Goal: Information Seeking & Learning: Learn about a topic

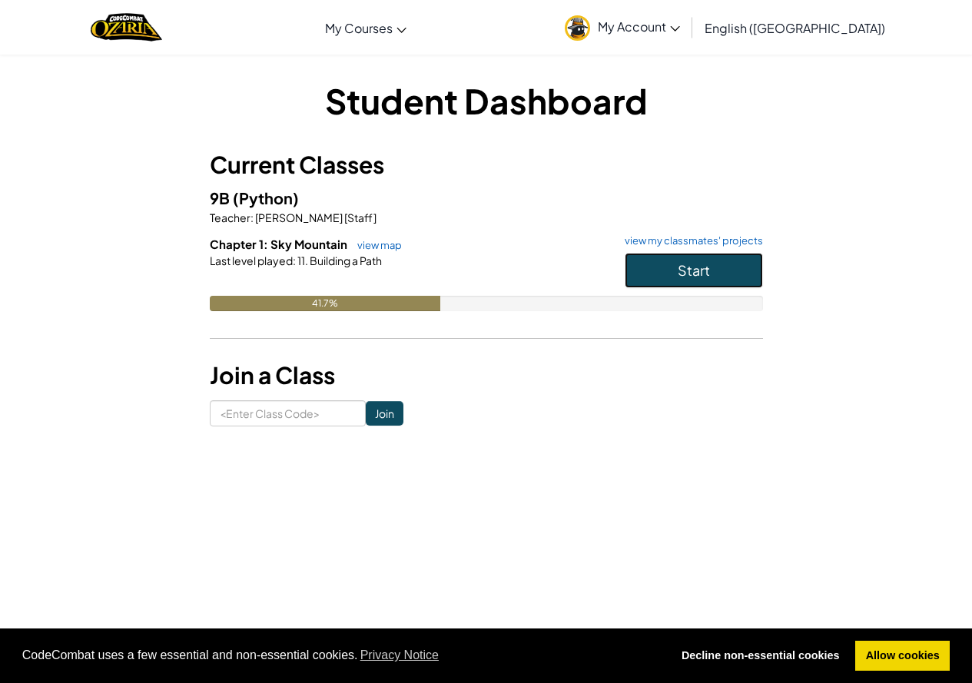
click at [741, 269] on button "Start" at bounding box center [694, 270] width 138 height 35
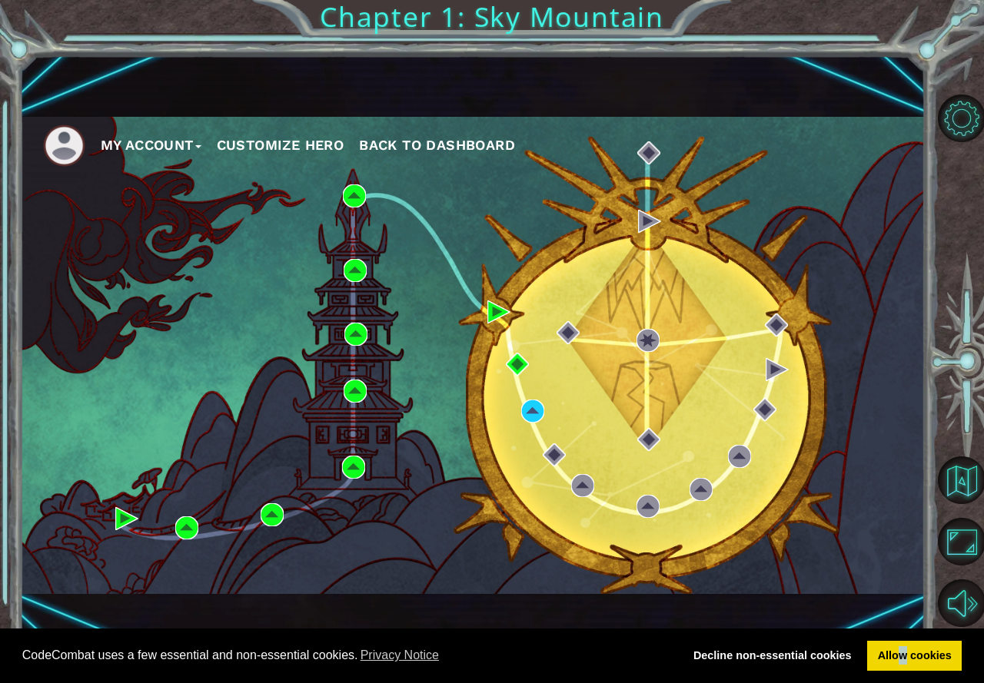
click at [903, 678] on div "CodeCombat uses a few essential and non-essential cookies. Privacy Notice Decli…" at bounding box center [492, 656] width 984 height 55
click at [901, 661] on link "Allow cookies" at bounding box center [914, 656] width 95 height 31
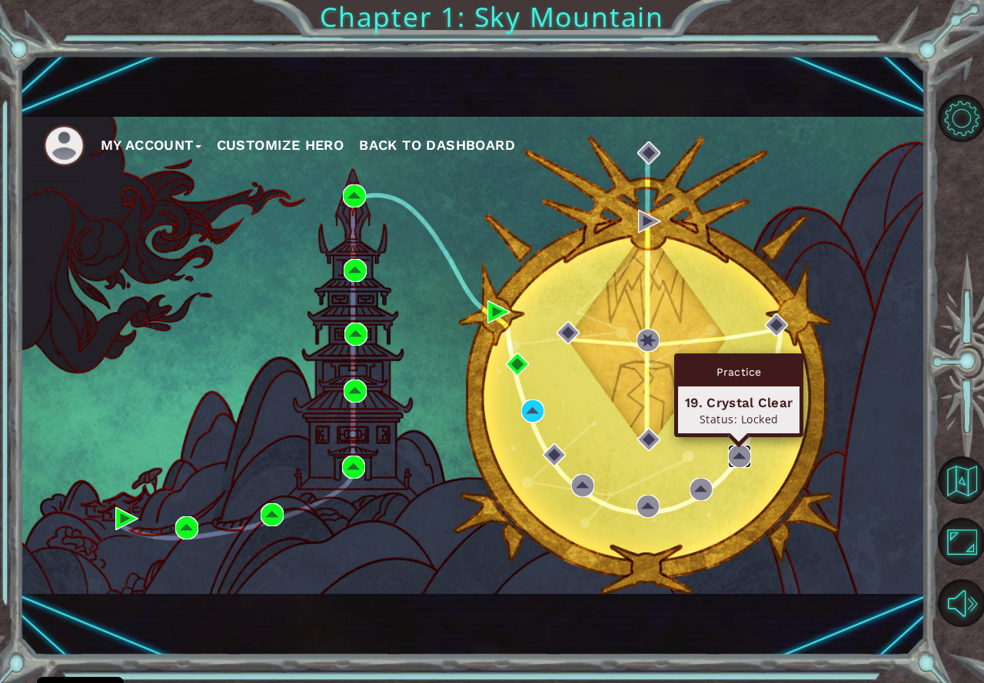
drag, startPoint x: 733, startPoint y: 462, endPoint x: 730, endPoint y: 443, distance: 18.7
click at [735, 461] on img at bounding box center [739, 456] width 23 height 23
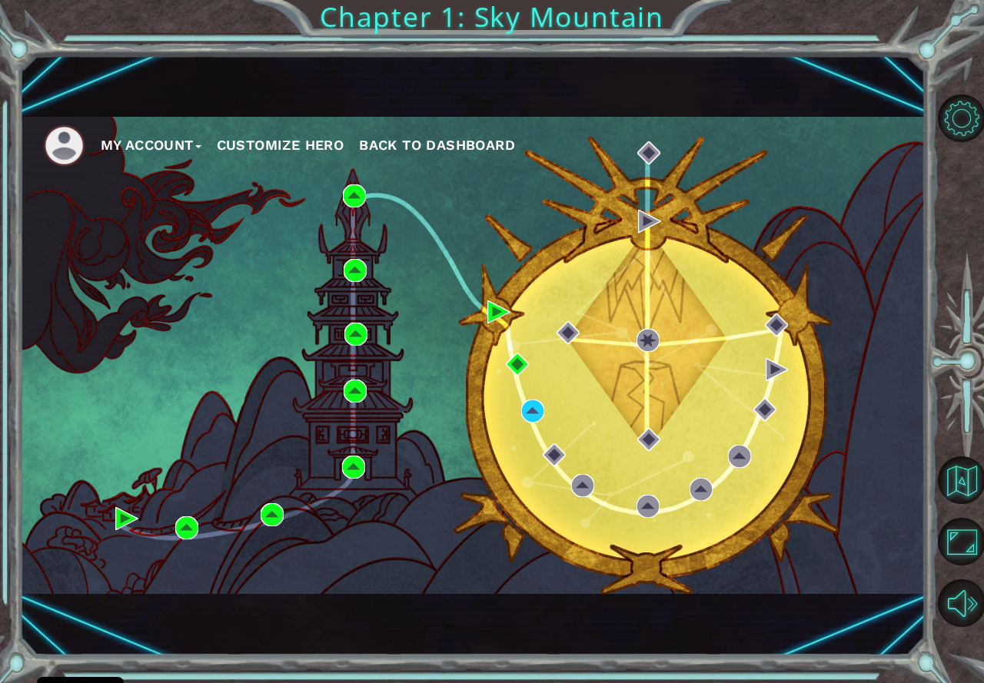
click at [417, 366] on div "My Account Customize Hero Back to Dashboard" at bounding box center [472, 355] width 905 height 477
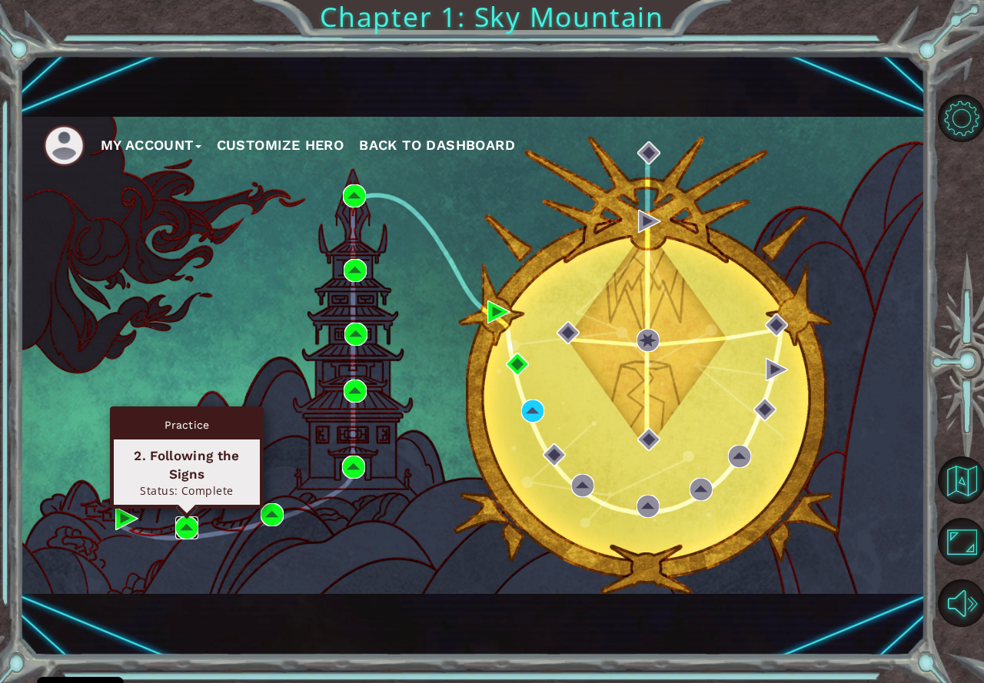
click at [185, 525] on img at bounding box center [186, 527] width 23 height 23
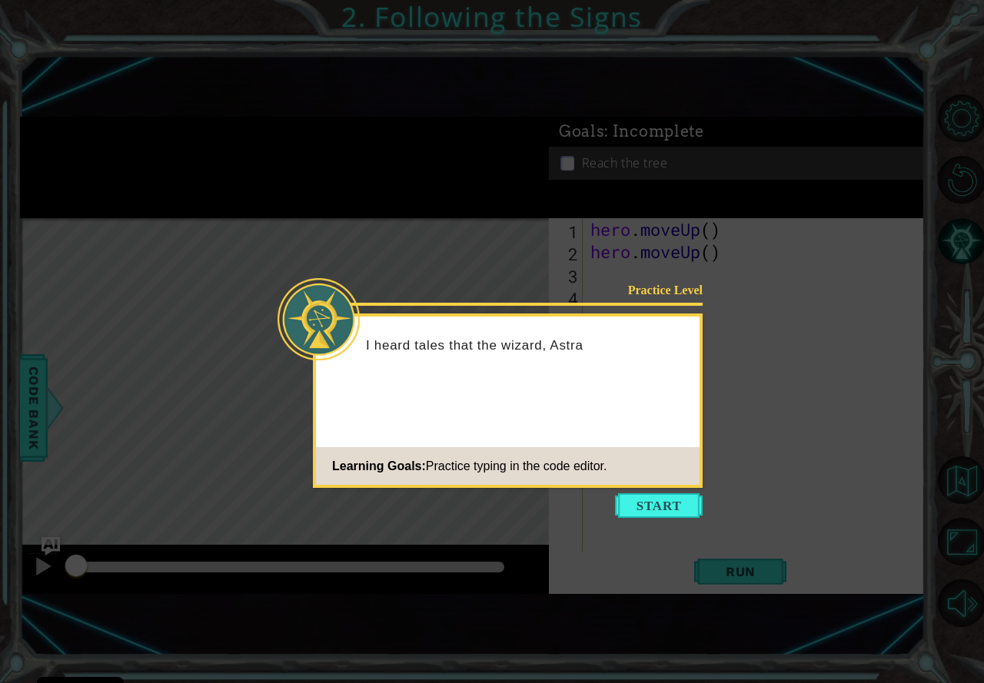
click at [646, 522] on body "Cookie Policy CodeCombat uses a few essential and non-essential cookies. Privac…" at bounding box center [492, 341] width 984 height 683
click at [643, 518] on icon at bounding box center [492, 341] width 984 height 683
click at [643, 506] on button "Start" at bounding box center [659, 505] width 88 height 25
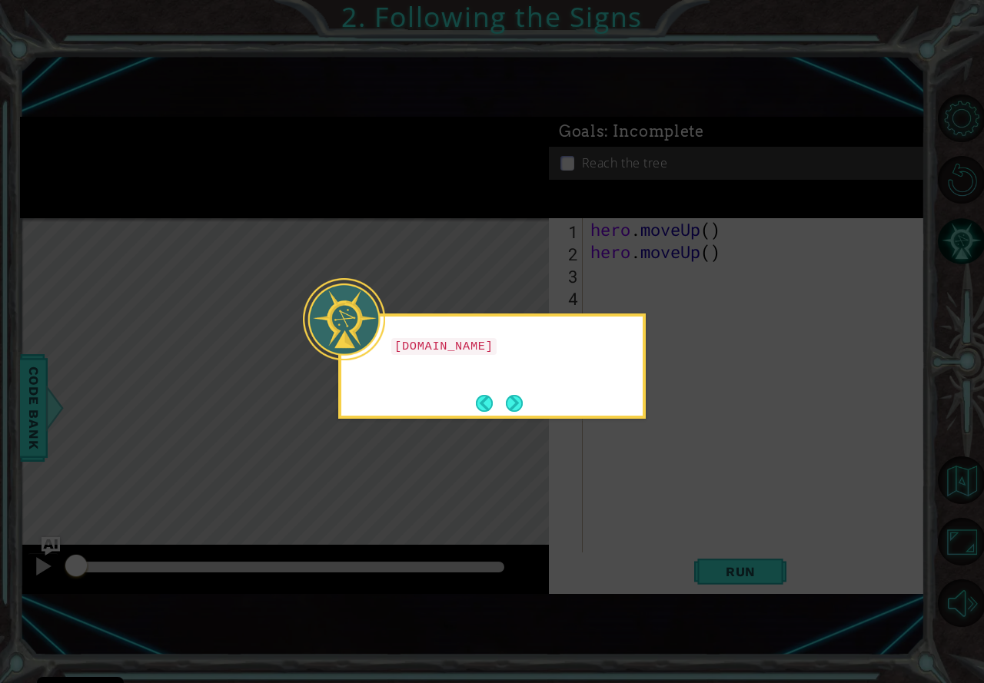
drag, startPoint x: 649, startPoint y: 470, endPoint x: 636, endPoint y: 463, distance: 15.5
click at [650, 471] on icon at bounding box center [492, 341] width 984 height 683
drag, startPoint x: 681, startPoint y: 433, endPoint x: 448, endPoint y: 386, distance: 237.7
click at [679, 433] on icon at bounding box center [492, 341] width 984 height 683
click at [510, 400] on button "Next" at bounding box center [514, 403] width 17 height 17
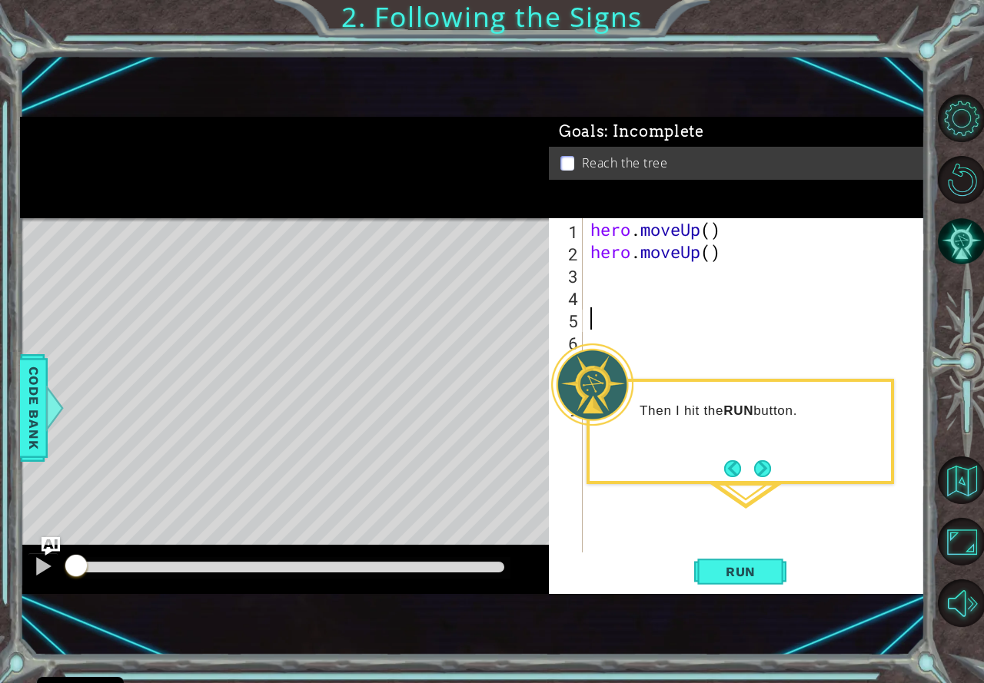
click at [644, 316] on div "hero . moveUp ( ) hero . moveUp ( )" at bounding box center [757, 407] width 341 height 379
click at [611, 265] on div "hero . moveUp ( ) hero . moveUp ( )" at bounding box center [757, 407] width 341 height 379
drag, startPoint x: 749, startPoint y: 572, endPoint x: 756, endPoint y: 580, distance: 10.5
click at [756, 580] on button "Run" at bounding box center [740, 572] width 92 height 38
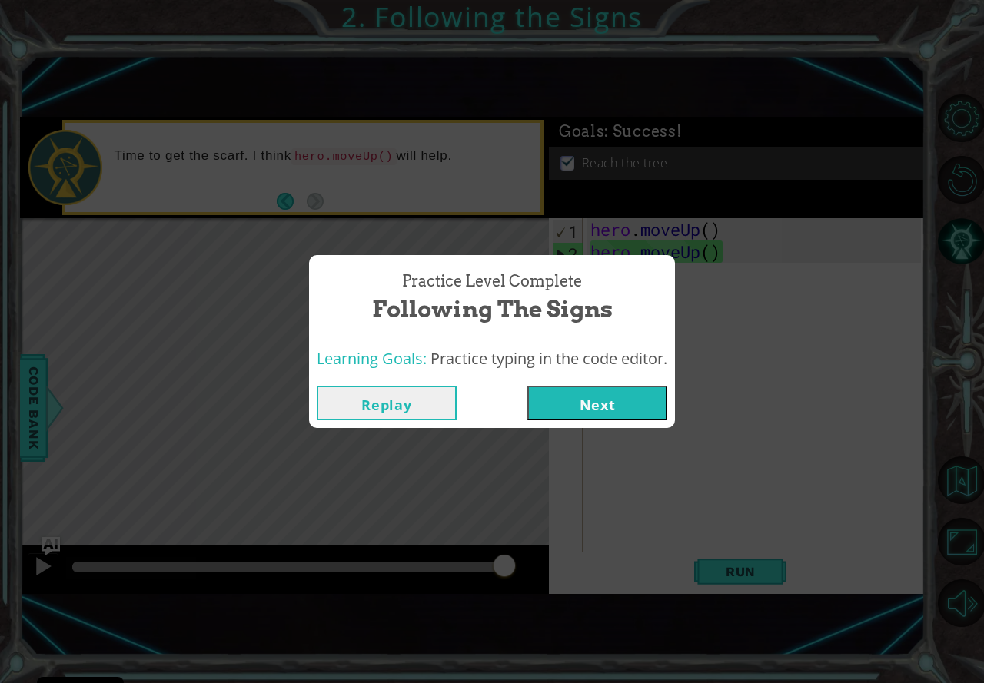
click at [620, 404] on button "Next" at bounding box center [597, 403] width 140 height 35
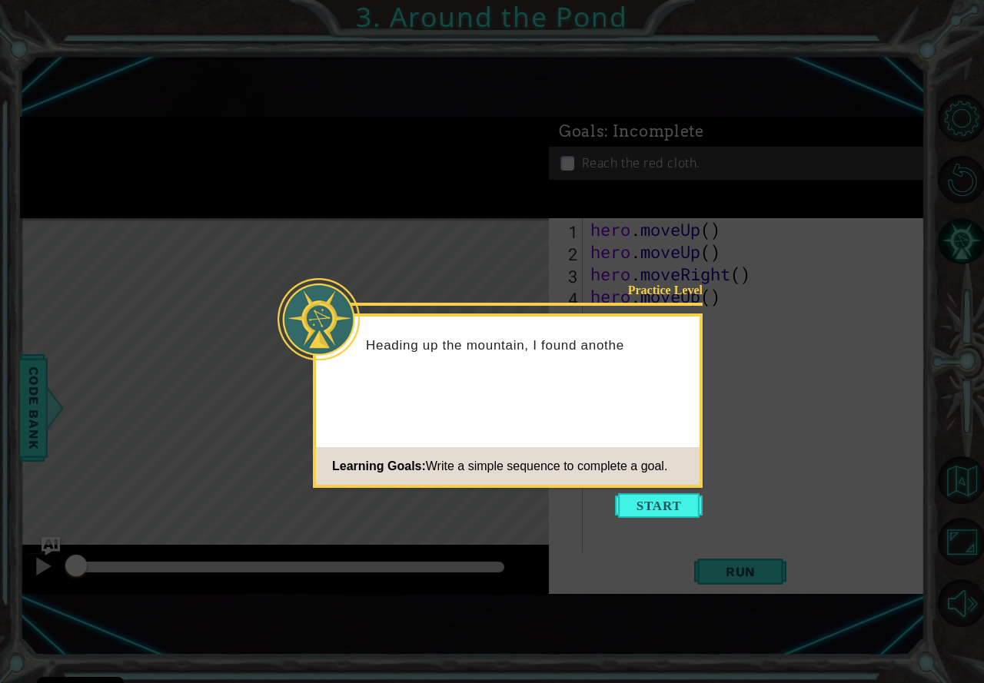
click at [706, 504] on icon at bounding box center [492, 341] width 984 height 683
click at [679, 508] on button "Start" at bounding box center [659, 505] width 88 height 25
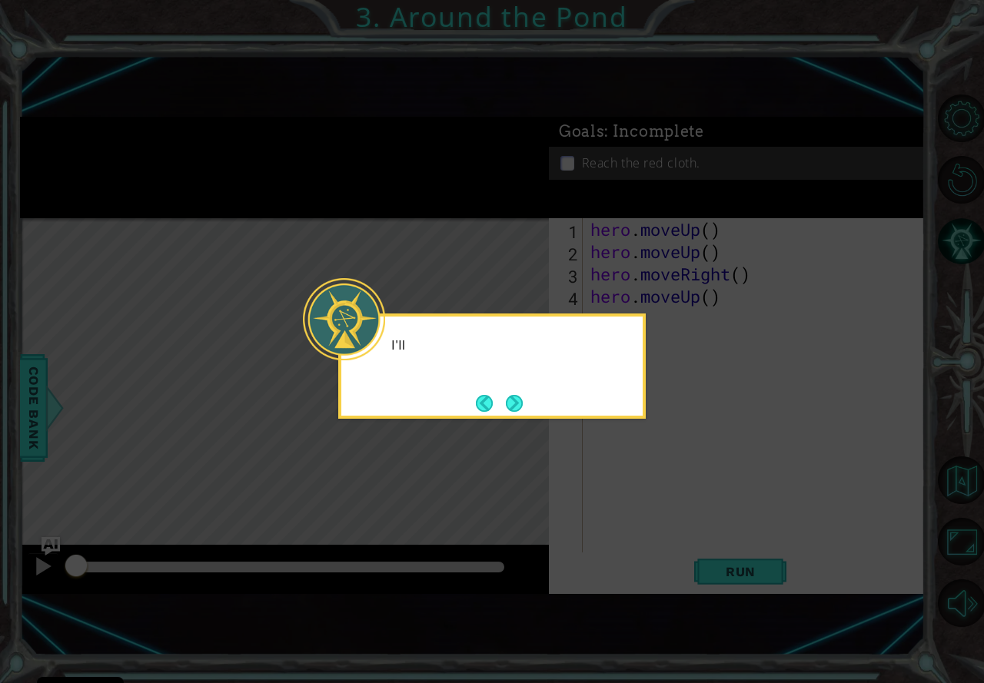
click at [676, 503] on icon at bounding box center [492, 341] width 984 height 683
click at [506, 401] on button "Next" at bounding box center [515, 403] width 18 height 18
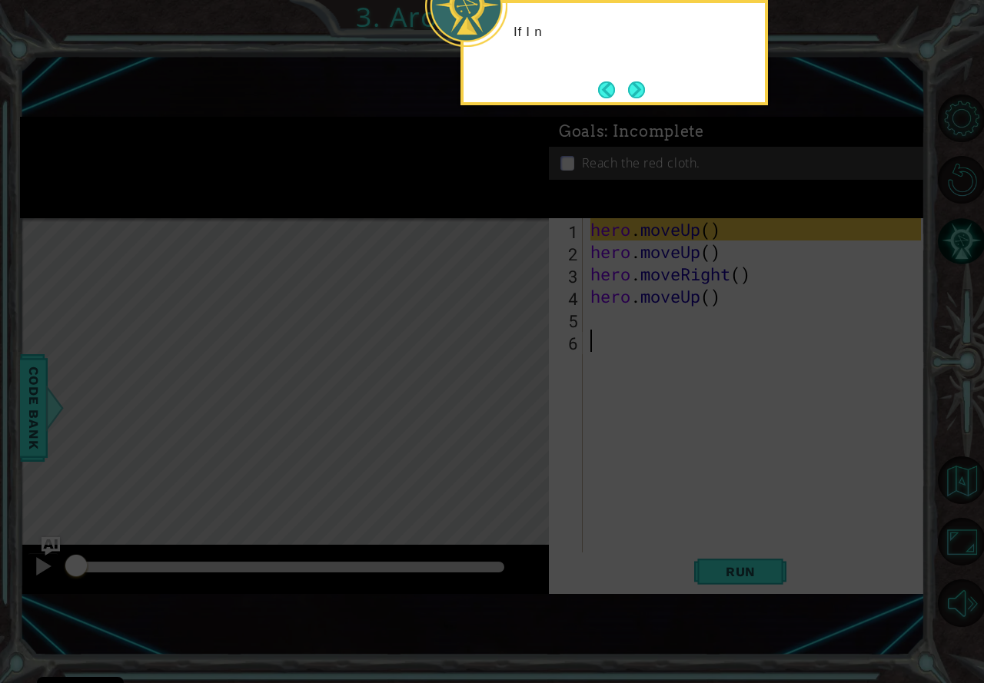
click at [567, 383] on icon at bounding box center [492, 188] width 984 height 991
click at [628, 98] on button "Next" at bounding box center [636, 89] width 17 height 17
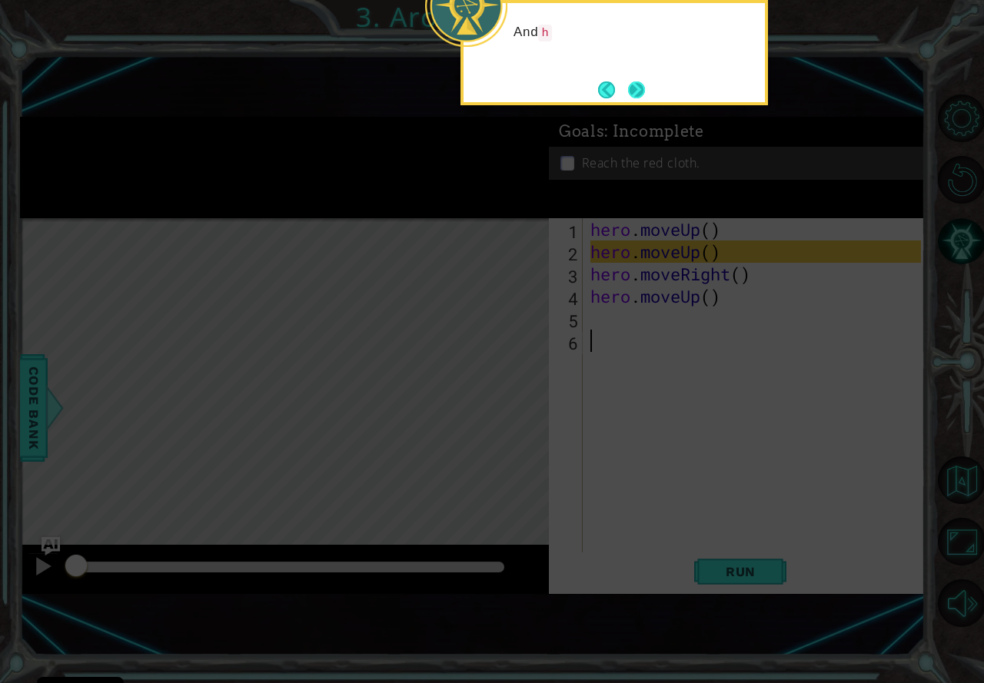
click at [631, 90] on button "Next" at bounding box center [636, 89] width 17 height 17
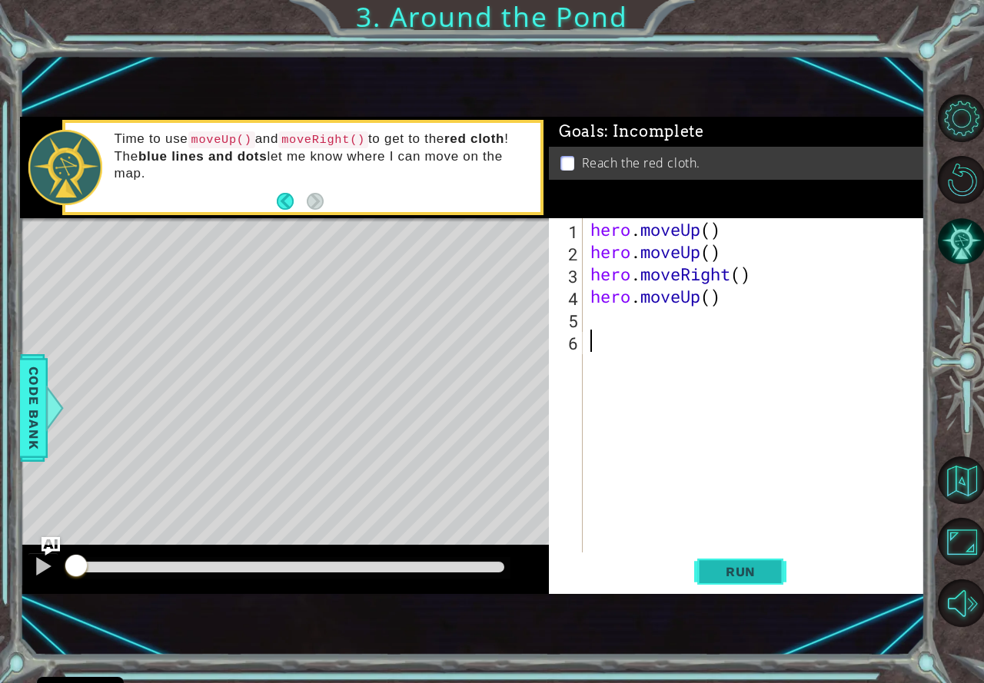
click at [726, 578] on span "Run" at bounding box center [740, 571] width 61 height 15
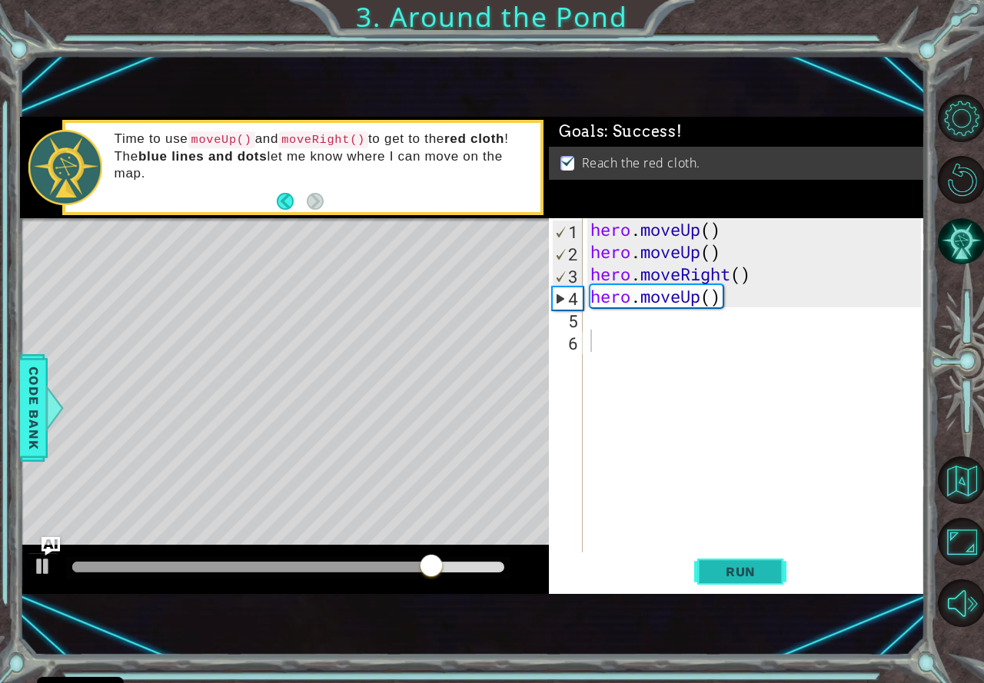
click at [737, 578] on span "Run" at bounding box center [740, 571] width 61 height 15
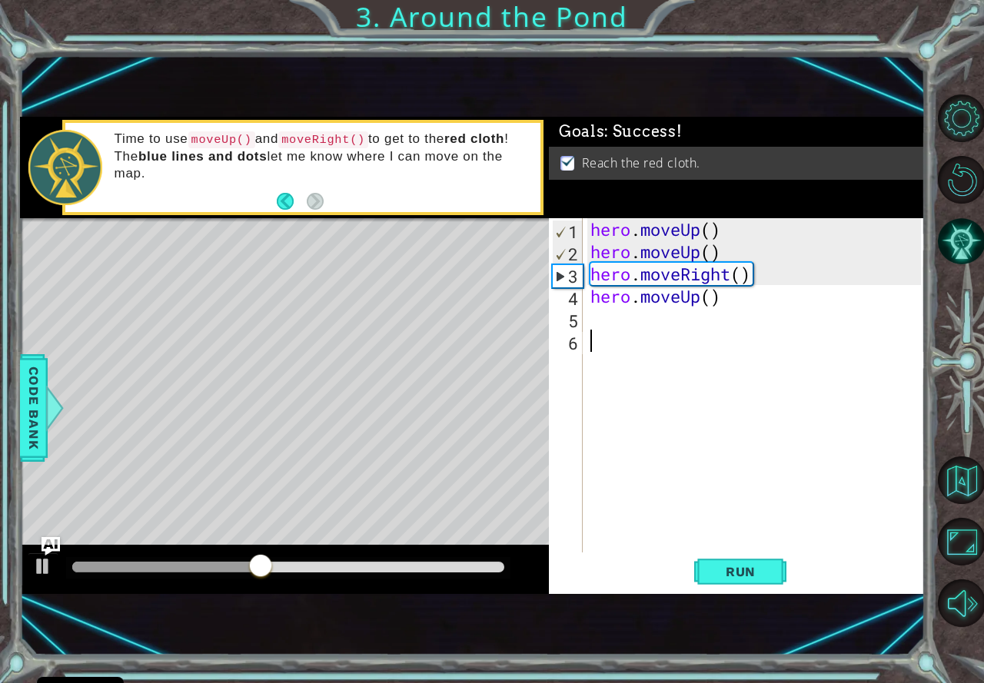
click at [496, 564] on div at bounding box center [288, 567] width 432 height 11
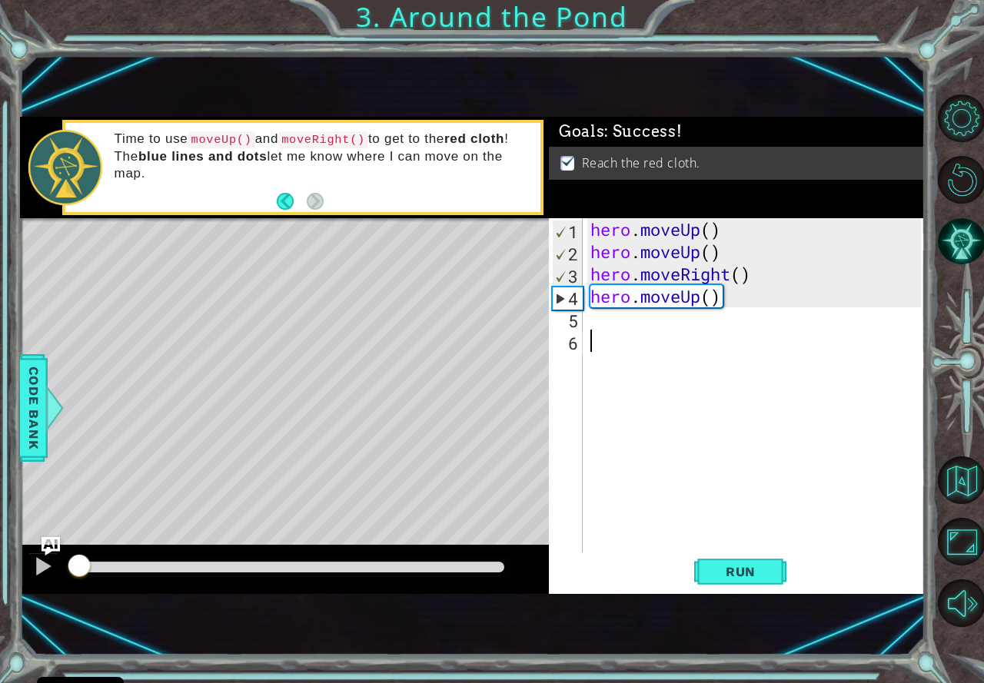
click at [593, 329] on div "hero . moveUp ( ) hero . moveUp ( ) hero . moveRight ( ) hero . moveUp ( )" at bounding box center [757, 407] width 341 height 379
click at [762, 570] on span "Run" at bounding box center [740, 571] width 61 height 15
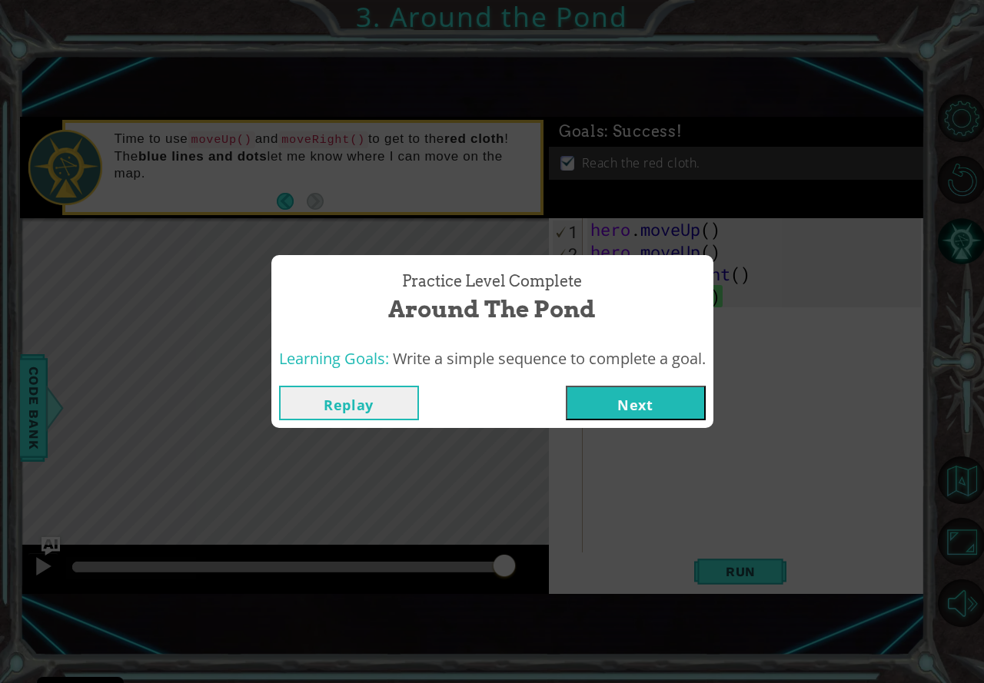
click at [673, 407] on button "Next" at bounding box center [636, 403] width 140 height 35
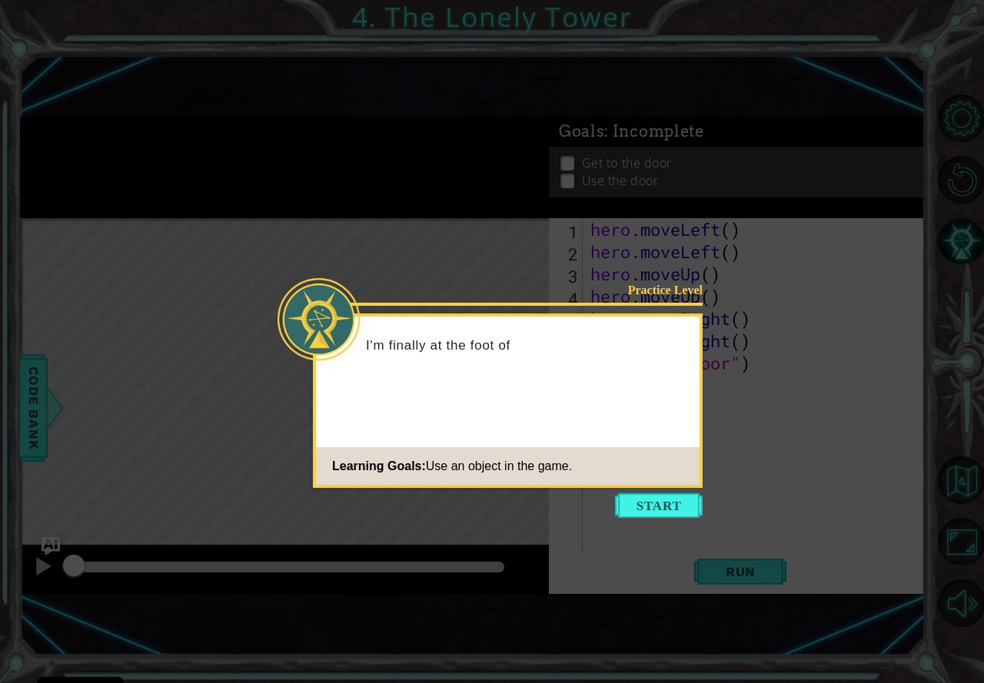
click at [675, 526] on icon at bounding box center [492, 341] width 984 height 683
click at [656, 510] on button "Start" at bounding box center [659, 505] width 88 height 25
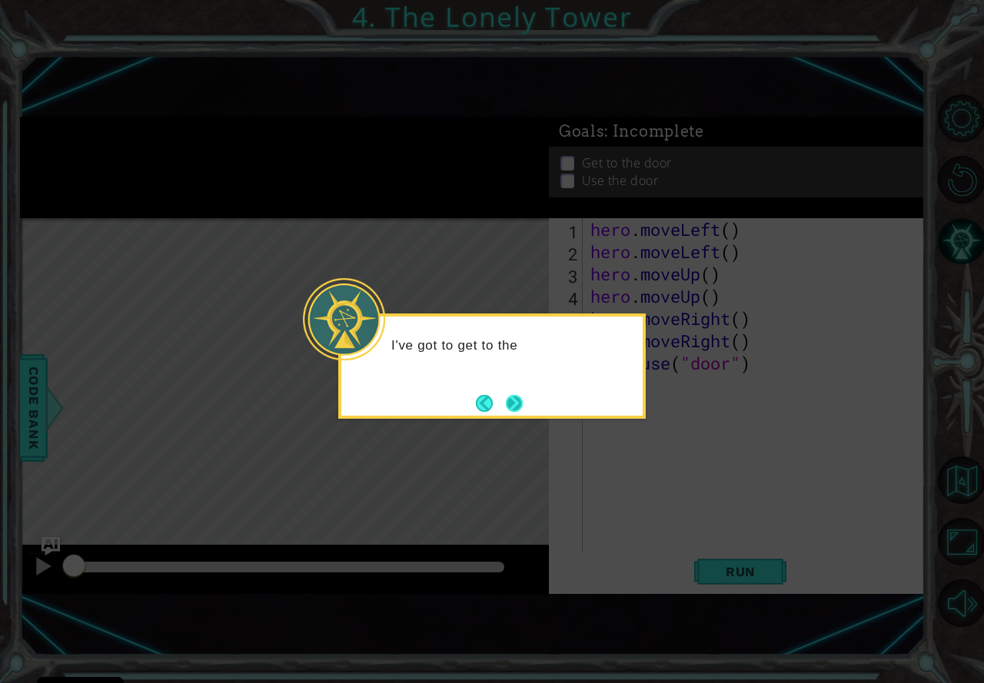
click at [519, 404] on button "Next" at bounding box center [514, 403] width 18 height 18
click at [518, 404] on button "Next" at bounding box center [514, 403] width 17 height 17
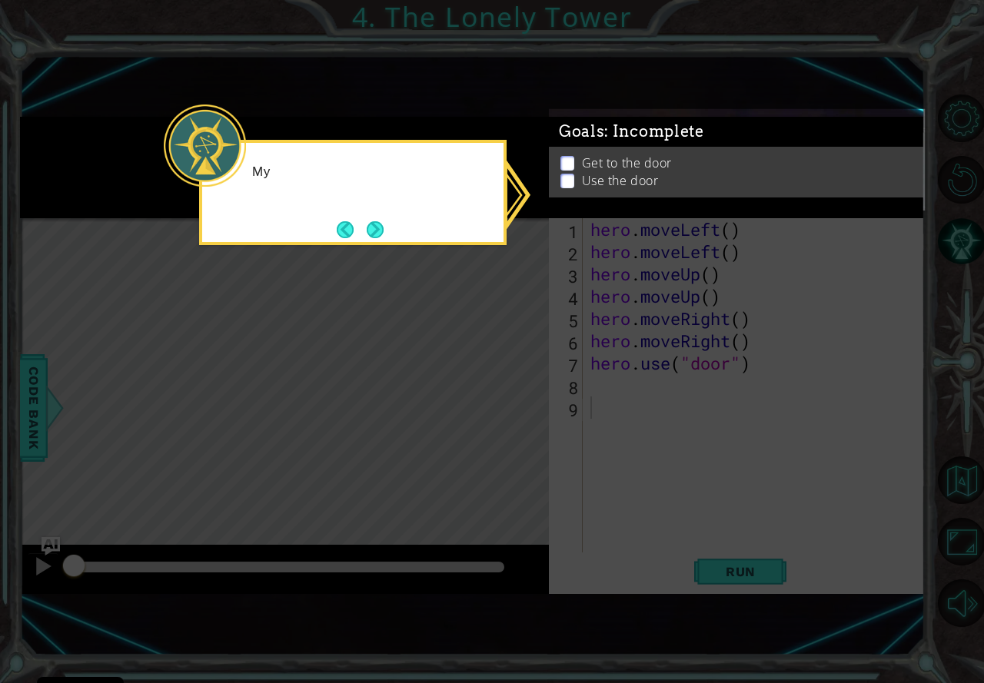
click at [541, 400] on icon at bounding box center [492, 341] width 984 height 683
click at [564, 181] on p at bounding box center [567, 174] width 14 height 15
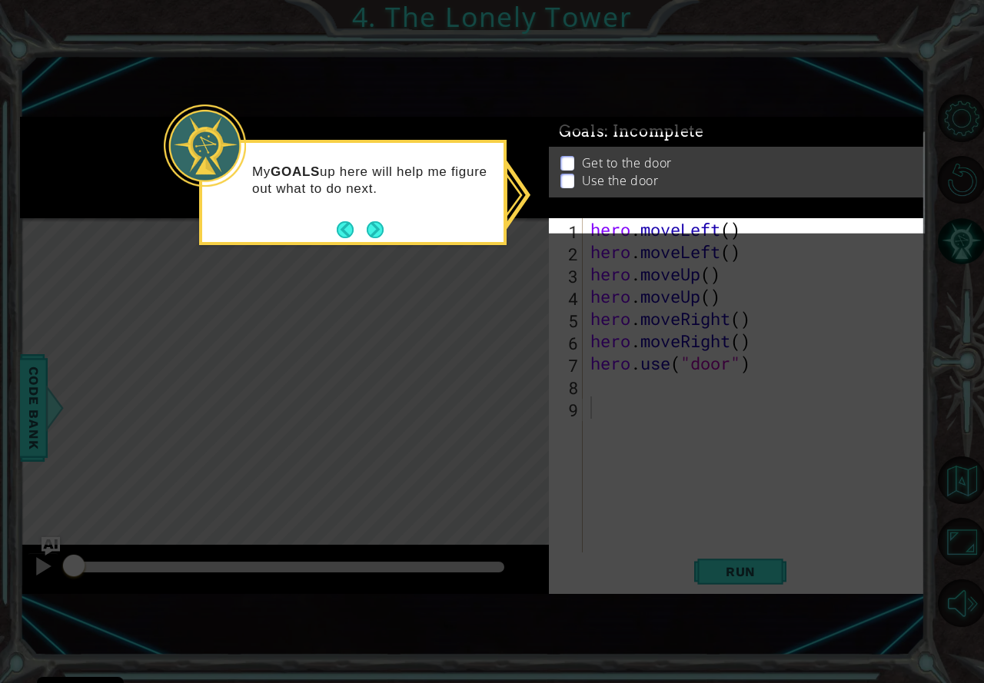
click at [378, 236] on button "Next" at bounding box center [375, 230] width 18 height 18
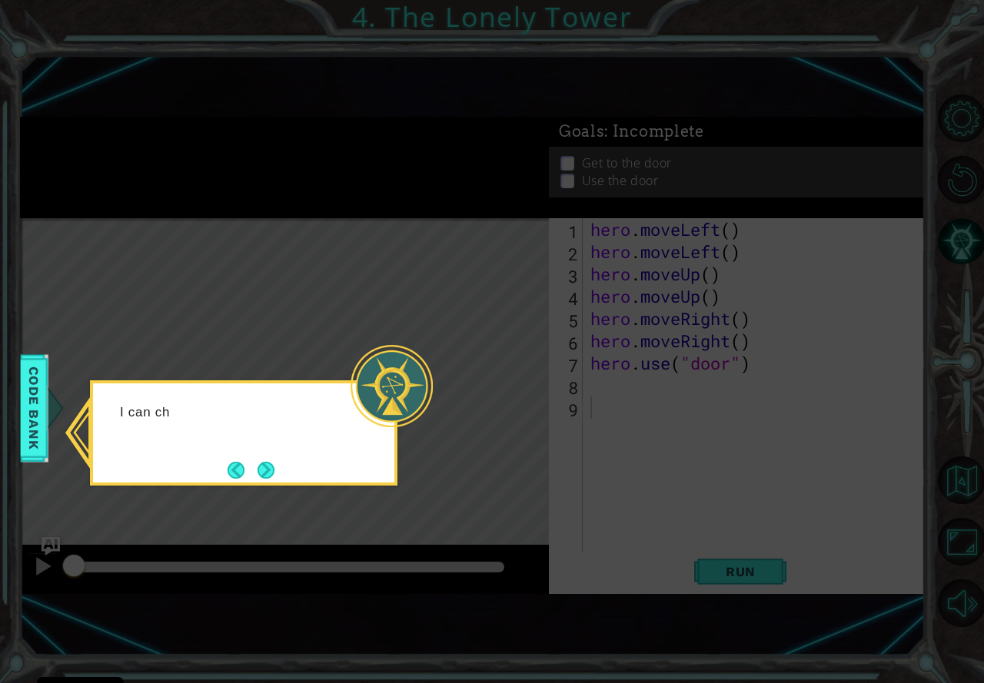
drag, startPoint x: 414, startPoint y: 347, endPoint x: 405, endPoint y: 350, distance: 9.7
click at [407, 350] on div at bounding box center [391, 386] width 82 height 82
click at [267, 491] on icon at bounding box center [492, 341] width 984 height 683
click at [263, 467] on button "Next" at bounding box center [265, 470] width 17 height 17
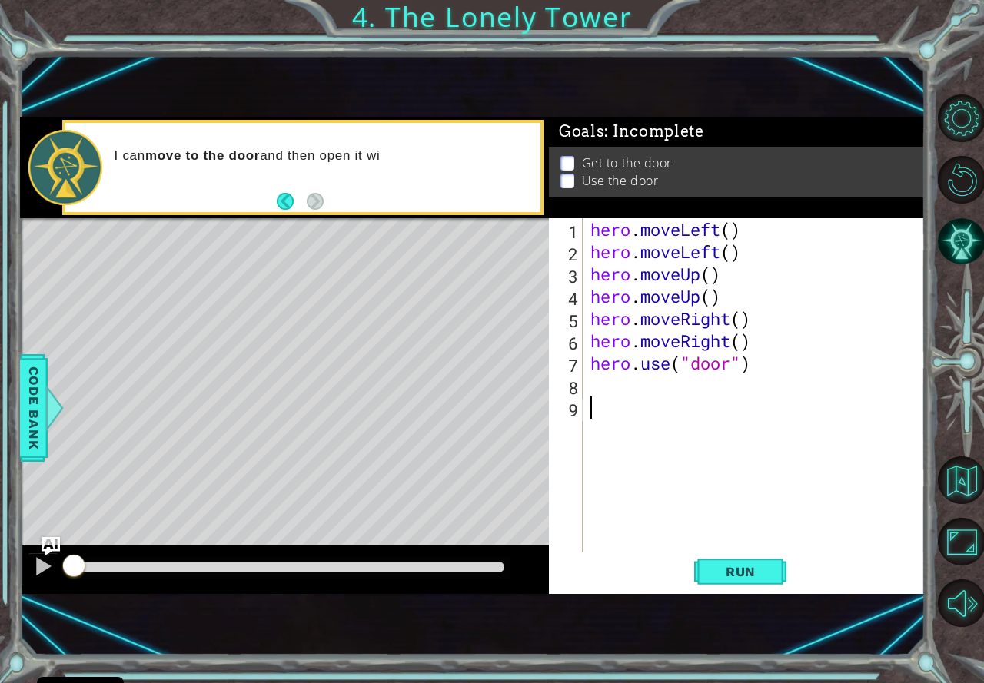
click at [672, 523] on div "hero . moveLeft ( ) hero . moveLeft ( ) hero . moveUp ( ) hero . moveUp ( ) her…" at bounding box center [757, 407] width 341 height 379
click at [606, 377] on div "hero . moveLeft ( ) hero . moveLeft ( ) hero . moveUp ( ) hero . moveUp ( ) her…" at bounding box center [757, 407] width 341 height 379
click at [738, 582] on button "Run" at bounding box center [740, 572] width 92 height 38
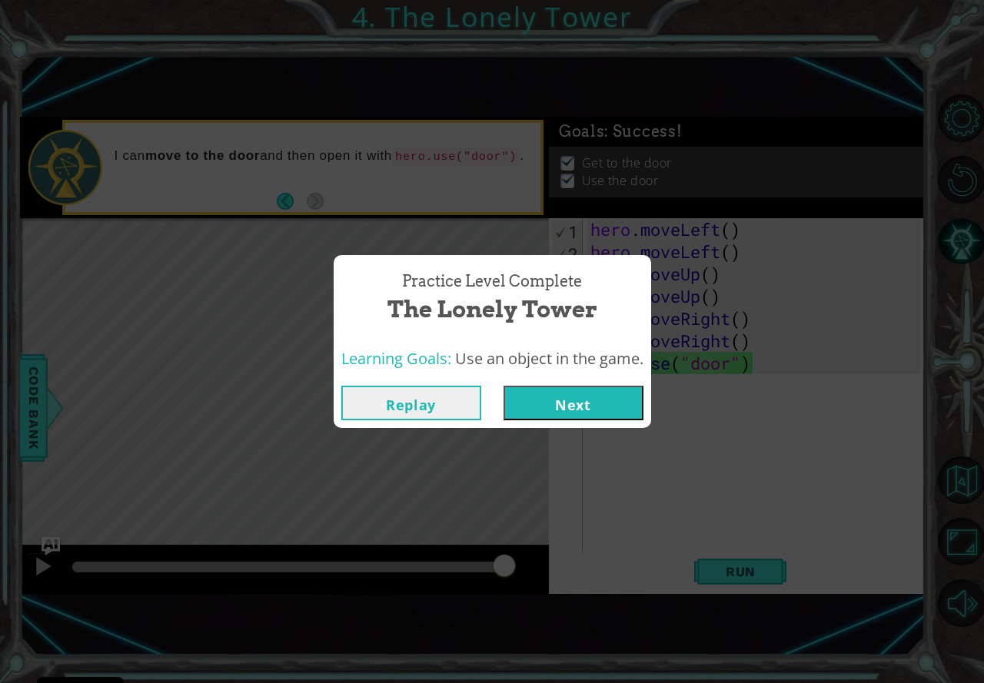
click at [616, 407] on button "Next" at bounding box center [573, 403] width 140 height 35
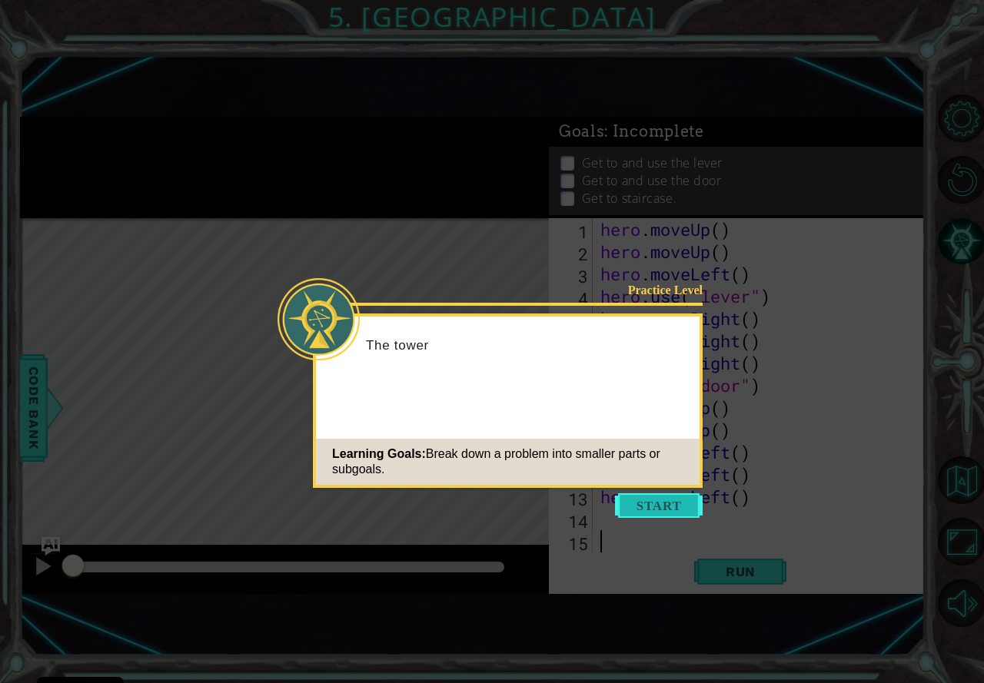
click at [656, 504] on button "Start" at bounding box center [659, 505] width 88 height 25
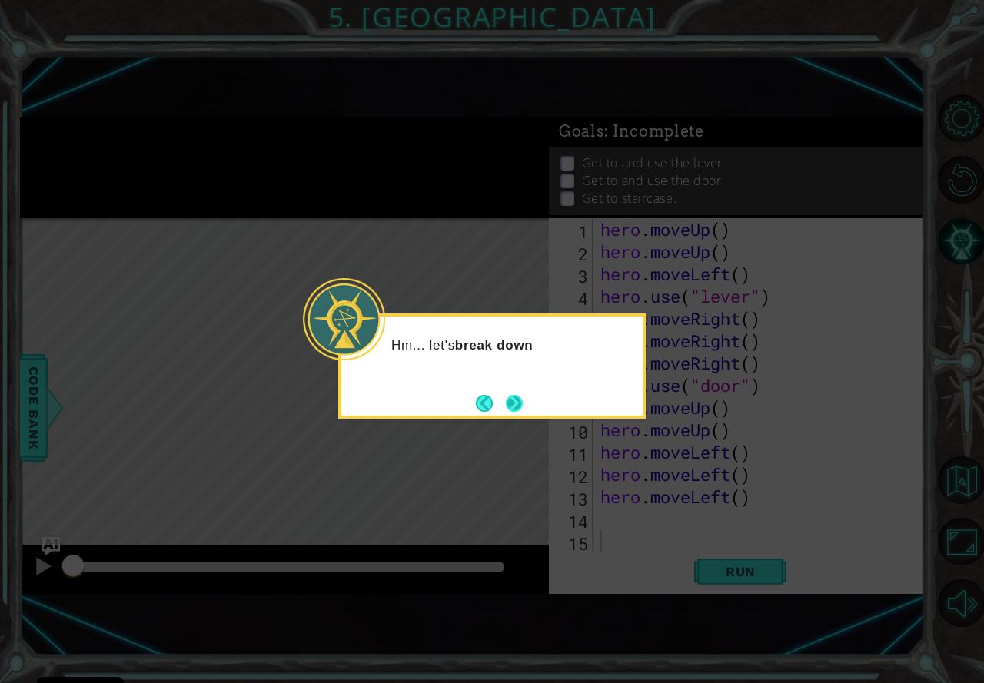
click at [523, 397] on button "Next" at bounding box center [515, 403] width 18 height 18
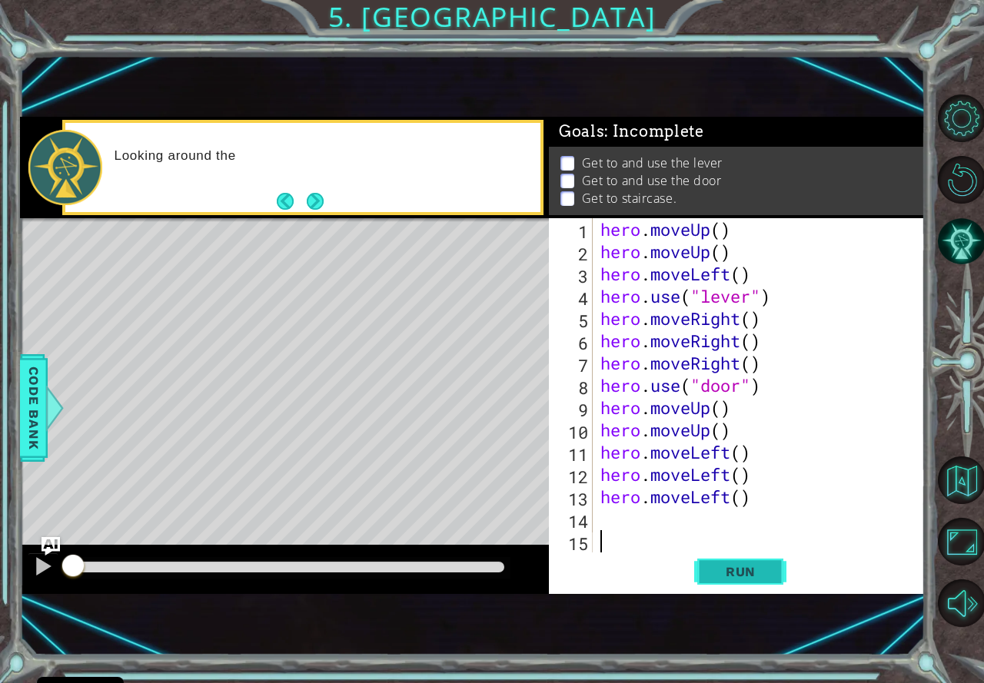
click at [750, 584] on button "Run" at bounding box center [740, 572] width 92 height 38
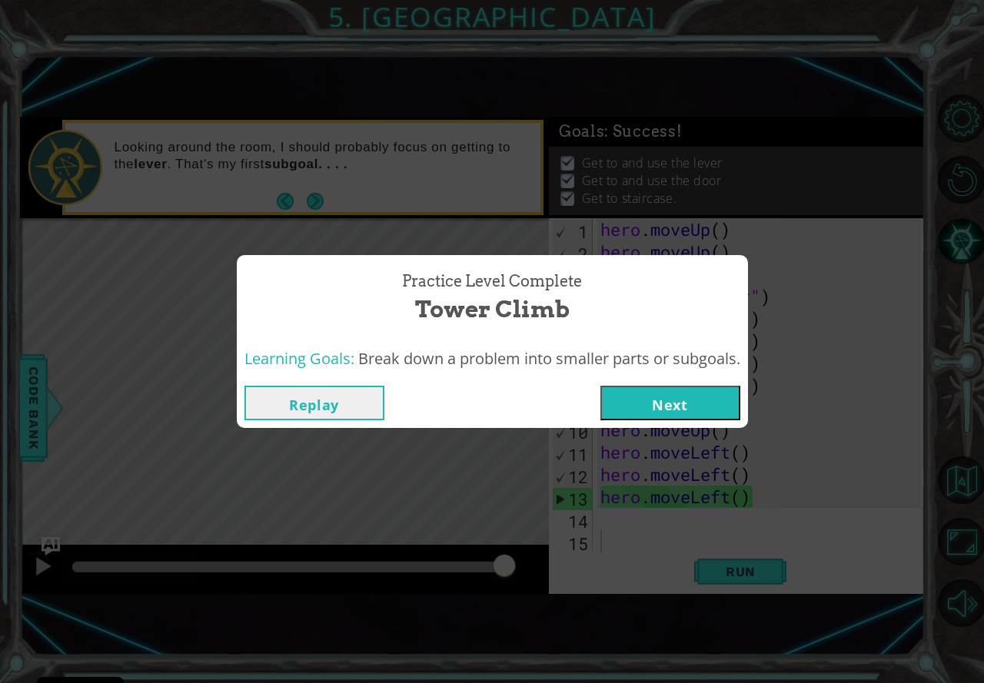
drag, startPoint x: 666, startPoint y: 383, endPoint x: 671, endPoint y: 397, distance: 15.6
click at [666, 385] on div "Replay Next" at bounding box center [492, 403] width 511 height 50
click at [678, 409] on button "Next" at bounding box center [670, 403] width 140 height 35
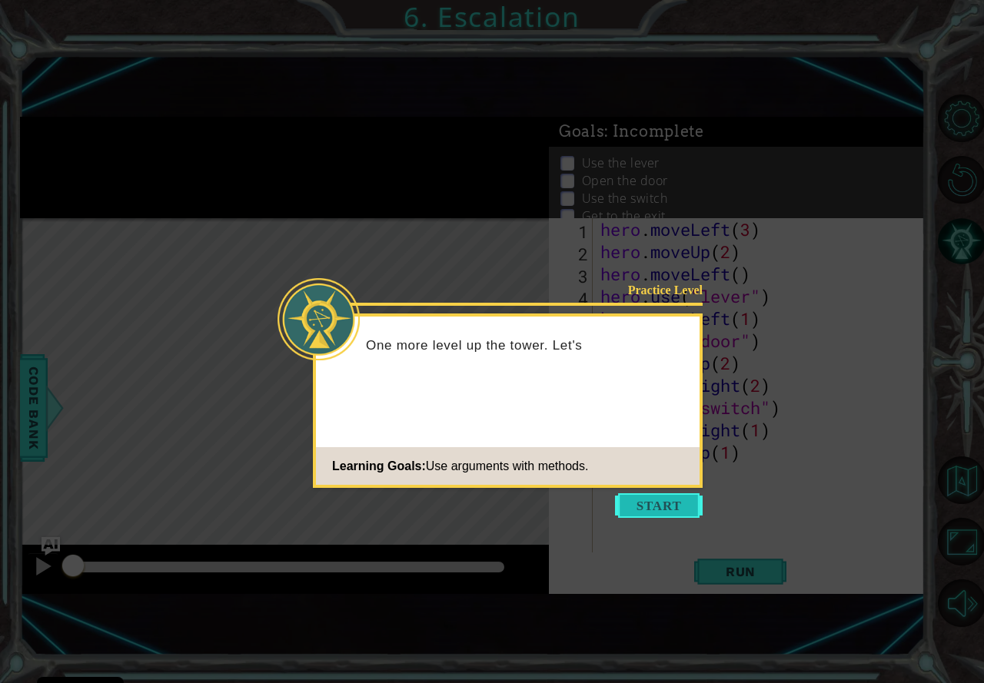
click at [648, 506] on button "Start" at bounding box center [659, 505] width 88 height 25
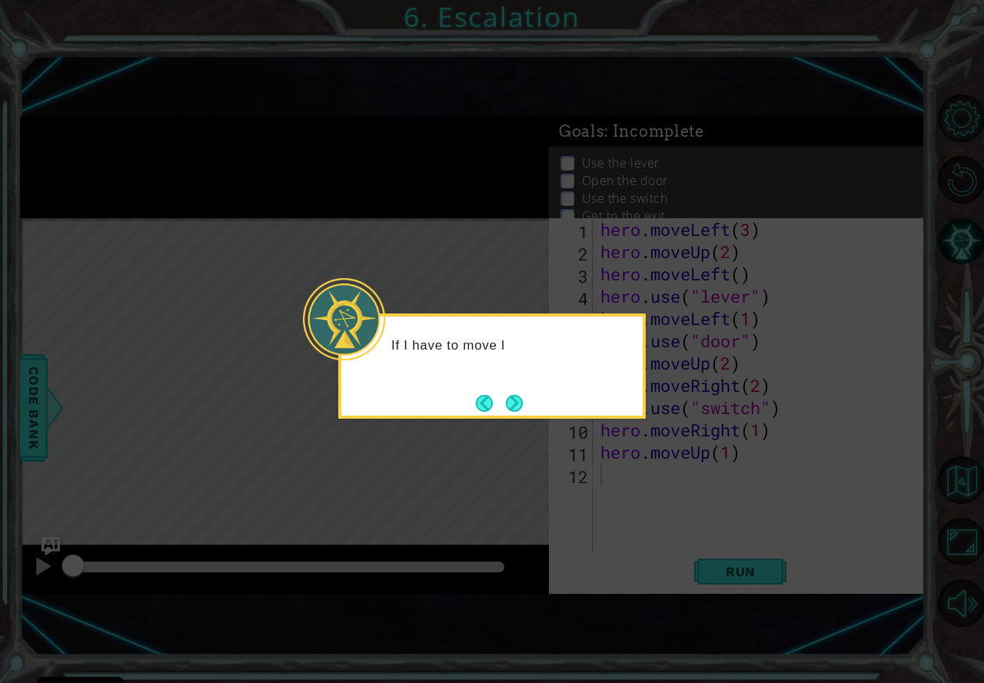
click at [516, 397] on button "Next" at bounding box center [514, 403] width 17 height 17
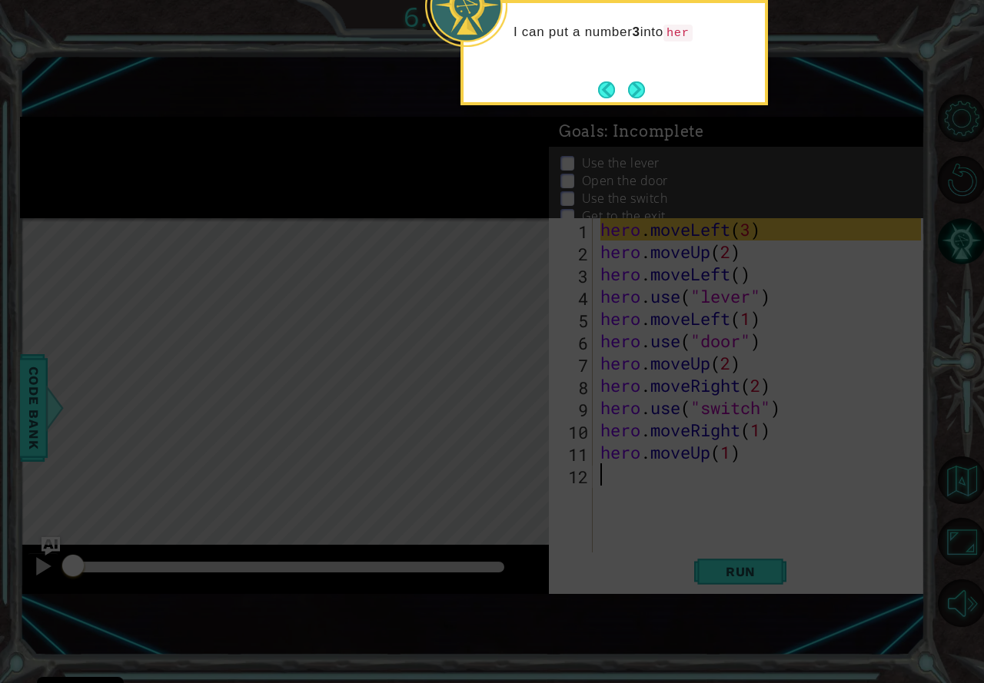
click at [633, 88] on button "Next" at bounding box center [636, 89] width 17 height 17
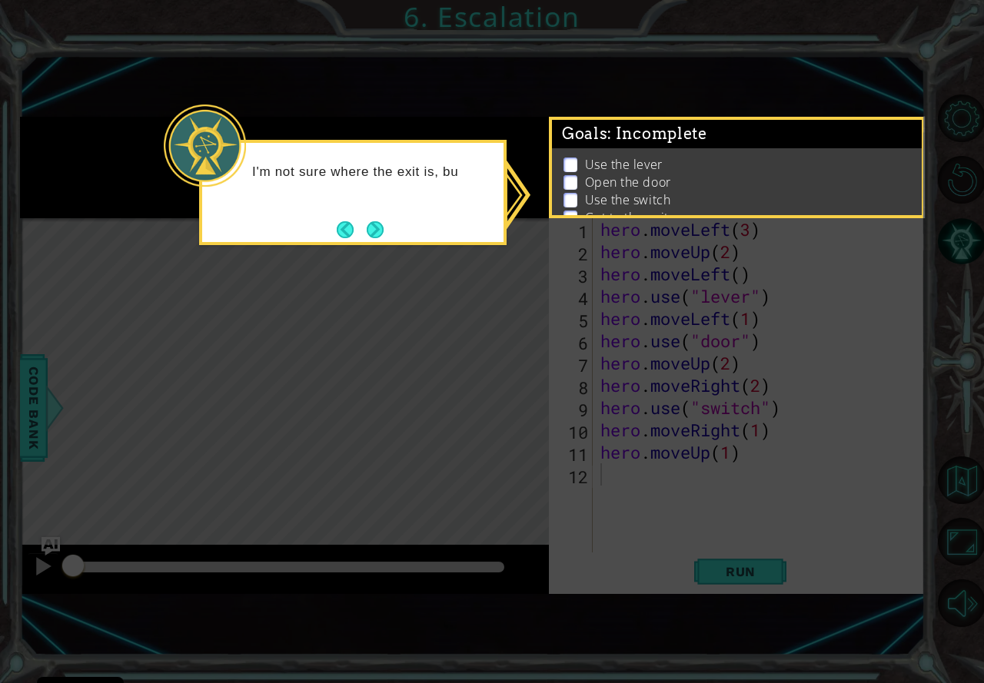
click at [391, 225] on div "I'm not sure where the exit is, bu" at bounding box center [352, 192] width 307 height 105
drag, startPoint x: 376, startPoint y: 231, endPoint x: 384, endPoint y: 235, distance: 9.6
click at [384, 235] on button "Next" at bounding box center [376, 230] width 18 height 18
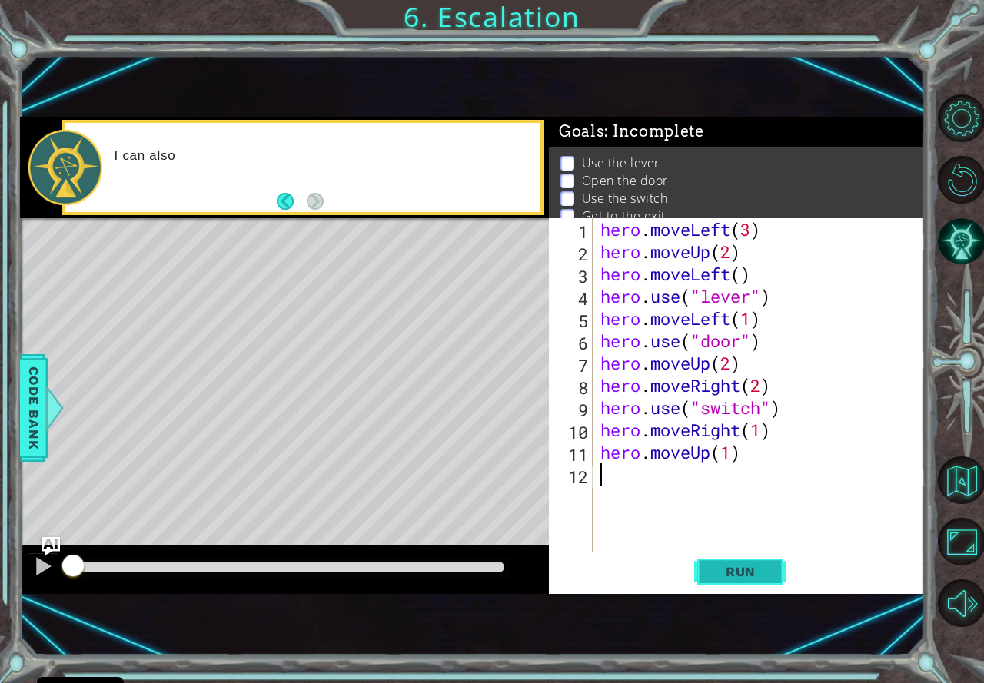
click at [762, 583] on button "Run" at bounding box center [740, 572] width 92 height 38
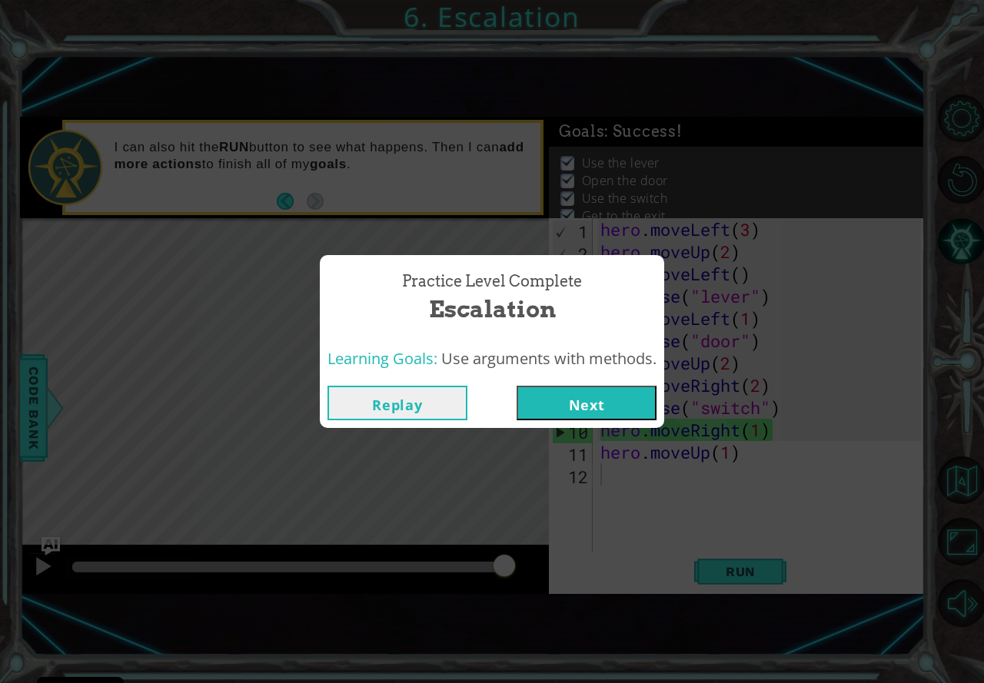
click at [603, 399] on button "Next" at bounding box center [586, 403] width 140 height 35
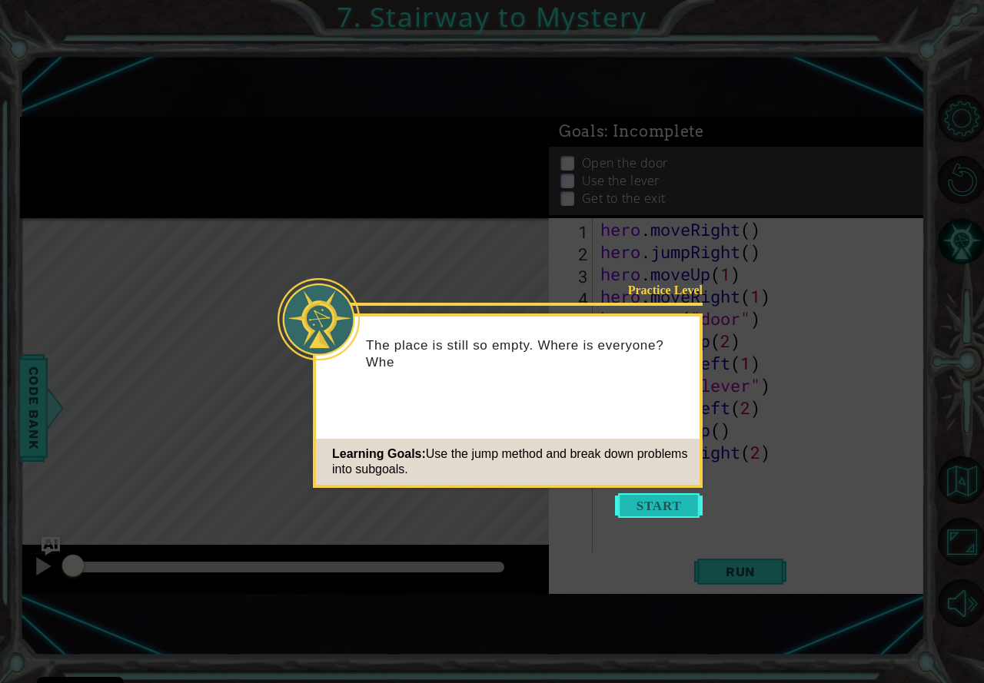
drag, startPoint x: 668, startPoint y: 488, endPoint x: 677, endPoint y: 493, distance: 10.7
click at [669, 494] on body "Cookie Policy CodeCombat uses a few essential and non-essential cookies. Privac…" at bounding box center [492, 341] width 984 height 683
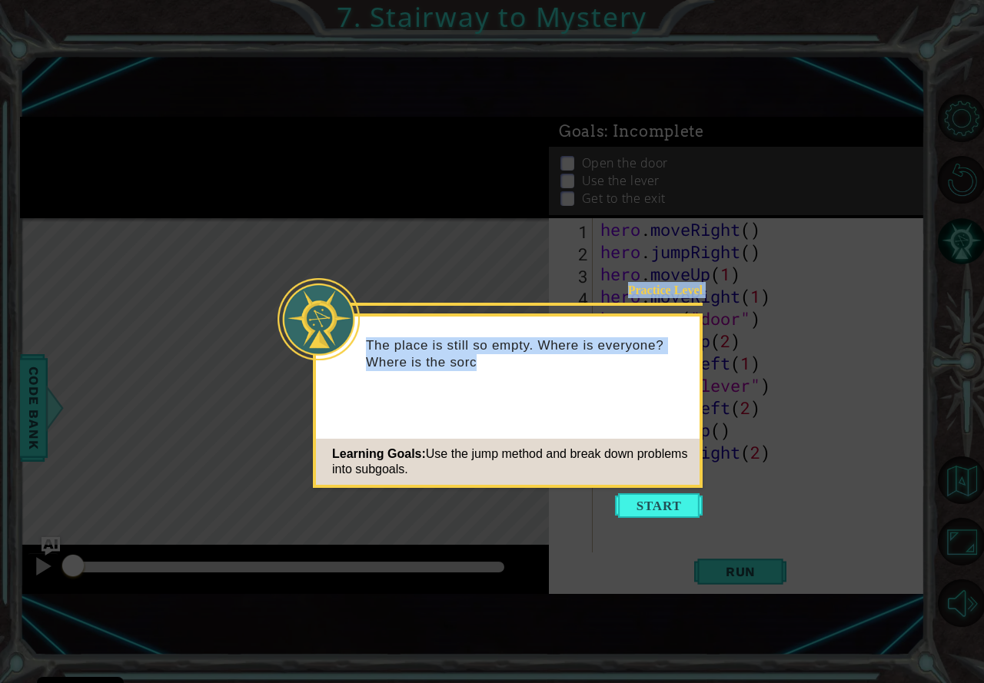
click at [681, 497] on button "Start" at bounding box center [659, 505] width 88 height 25
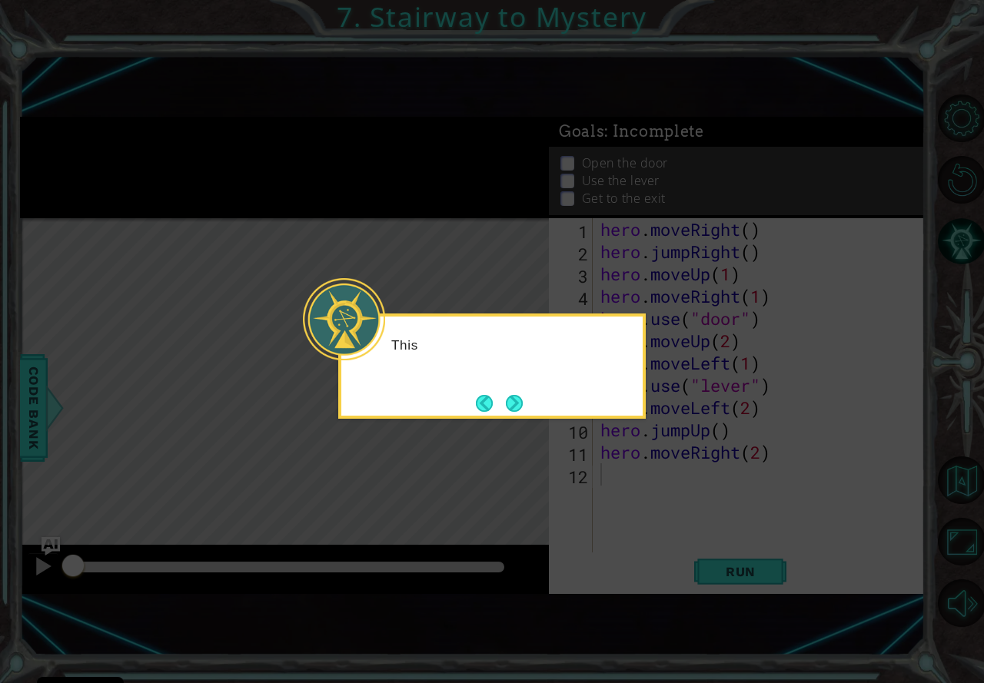
click at [630, 493] on icon at bounding box center [492, 341] width 984 height 683
drag, startPoint x: 507, startPoint y: 400, endPoint x: 520, endPoint y: 404, distance: 12.9
click at [520, 404] on button "Next" at bounding box center [515, 403] width 18 height 18
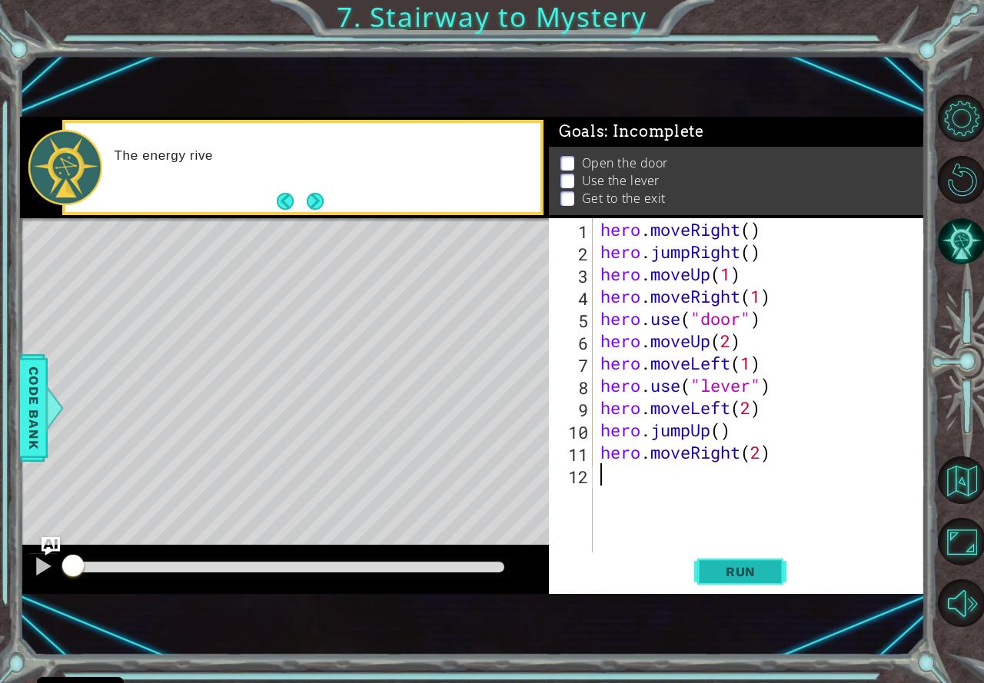
click at [775, 579] on button "Run" at bounding box center [740, 572] width 92 height 38
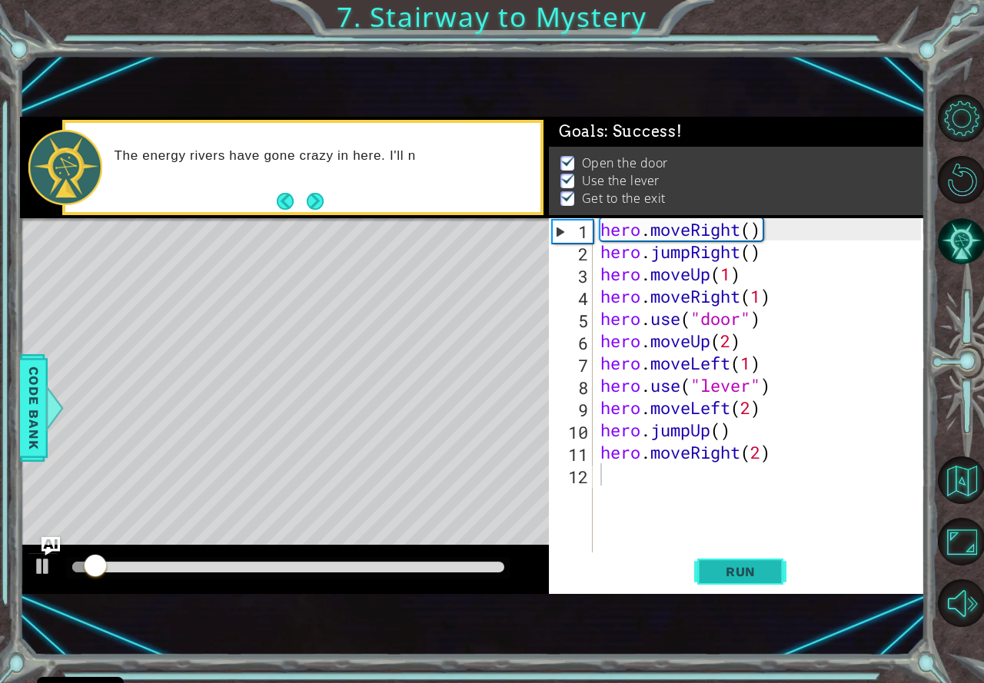
click at [737, 570] on span "Run" at bounding box center [740, 571] width 61 height 15
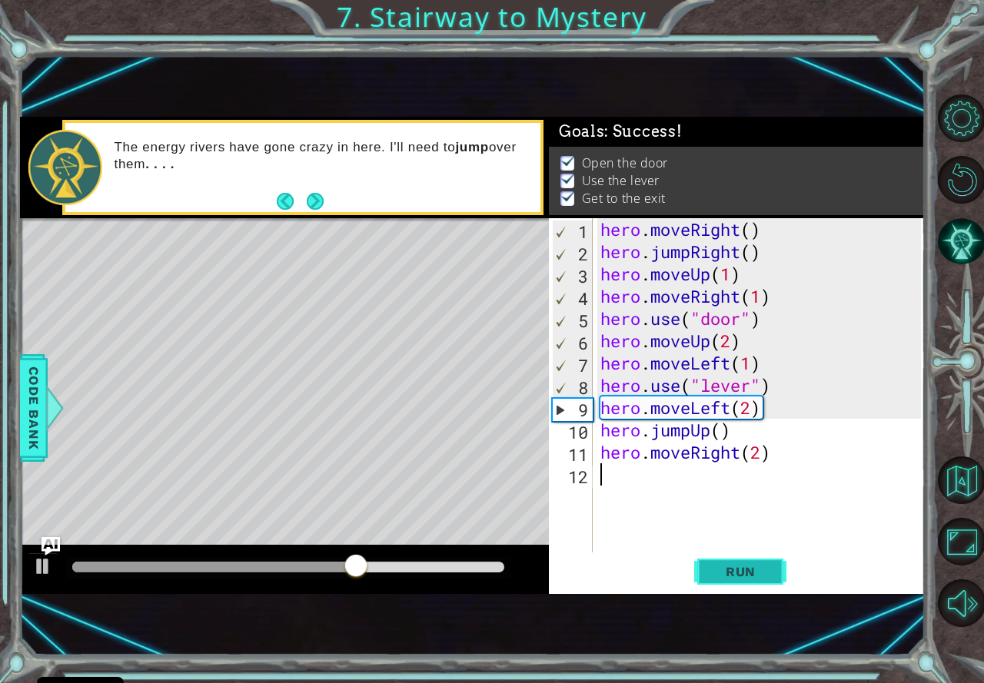
click at [782, 563] on button "Run" at bounding box center [740, 572] width 92 height 38
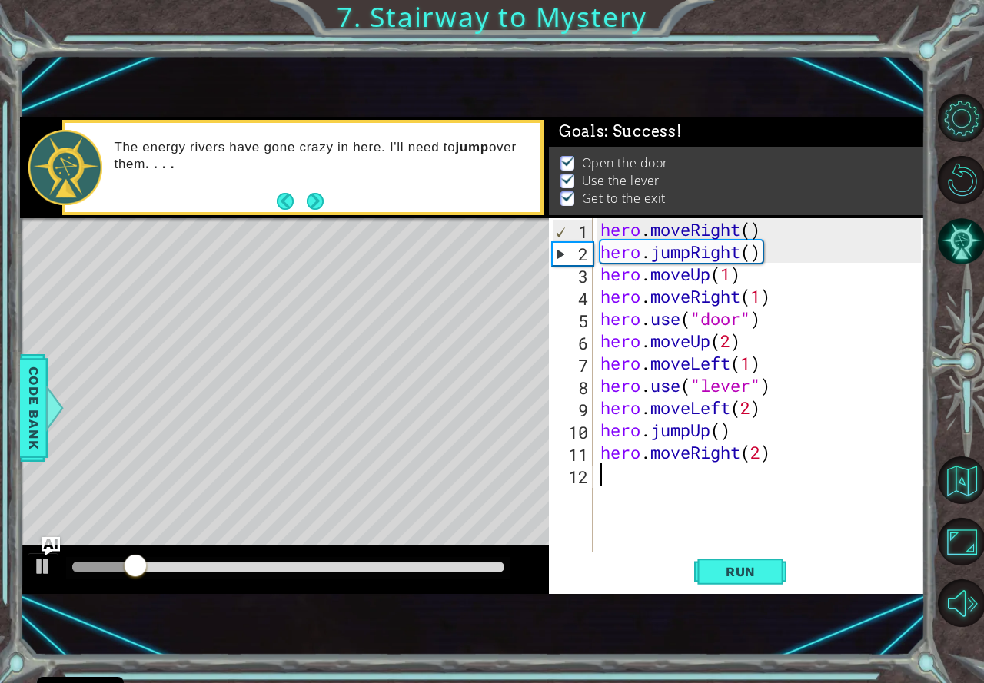
click at [496, 566] on div at bounding box center [288, 567] width 432 height 11
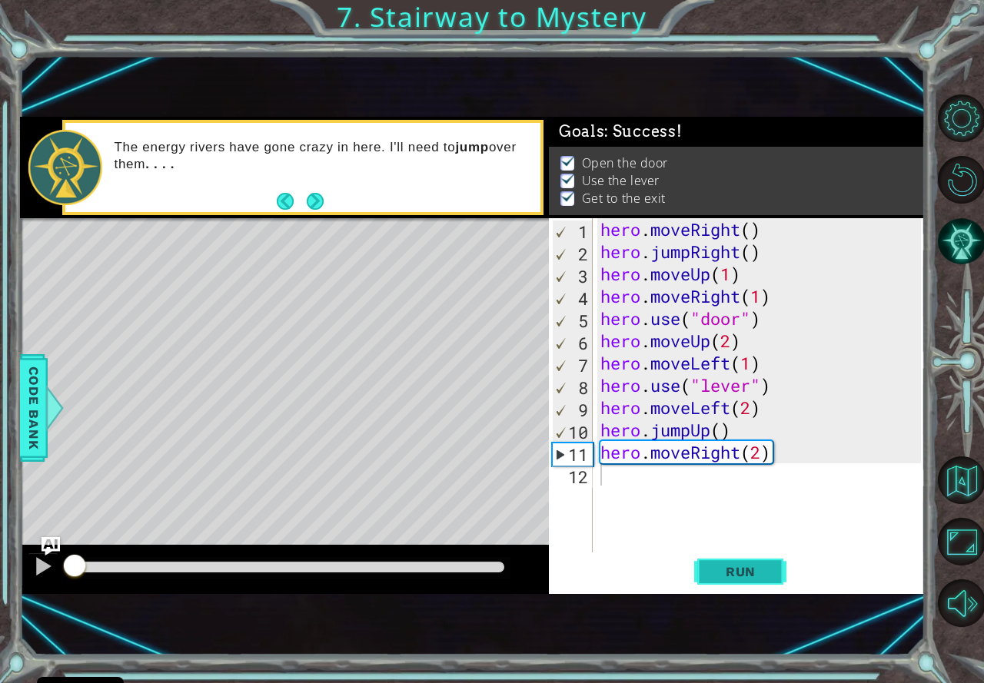
click at [761, 576] on span "Run" at bounding box center [740, 571] width 61 height 15
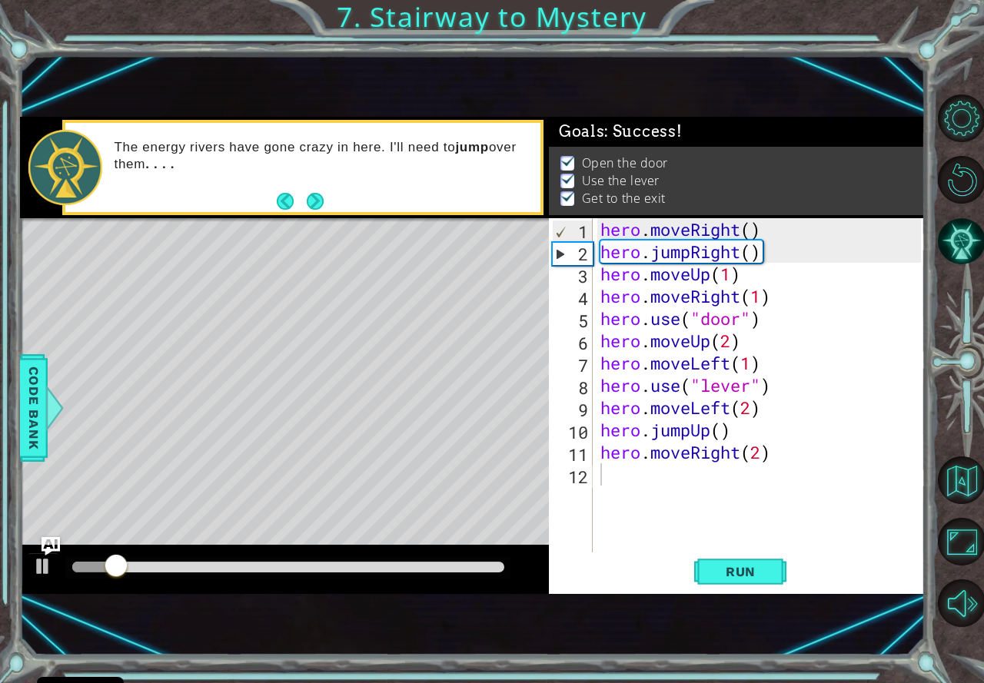
click at [499, 573] on div at bounding box center [288, 568] width 444 height 22
click at [496, 569] on div at bounding box center [288, 567] width 432 height 11
click at [482, 562] on div at bounding box center [288, 567] width 432 height 11
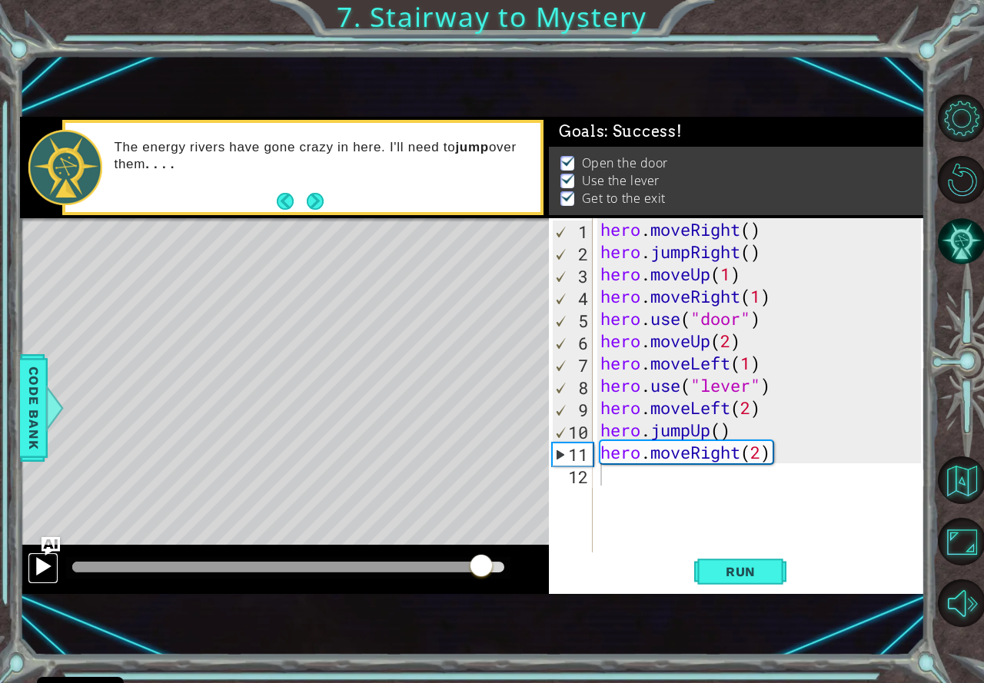
click at [57, 573] on button at bounding box center [43, 569] width 31 height 32
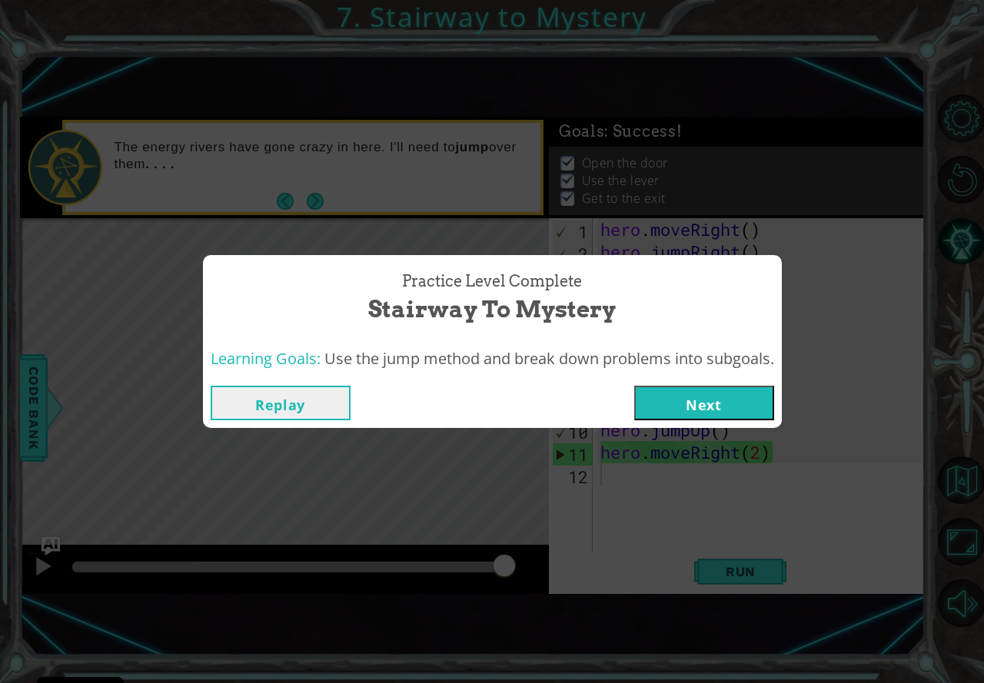
click at [718, 381] on div "Replay Next" at bounding box center [492, 403] width 579 height 50
click at [711, 399] on button "Next" at bounding box center [704, 403] width 140 height 35
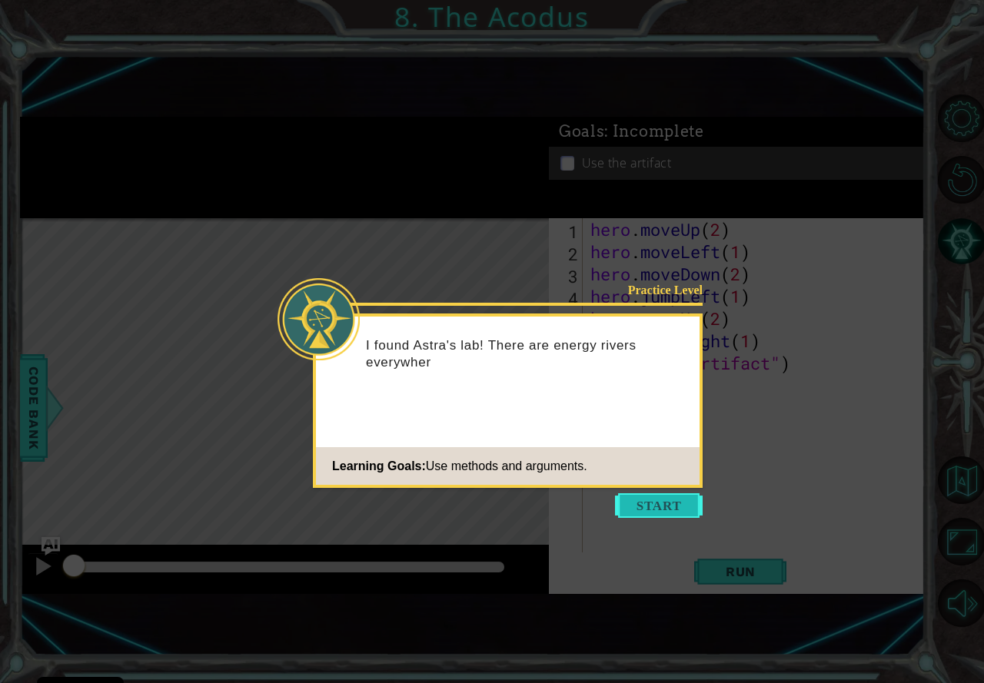
click at [684, 503] on button "Start" at bounding box center [659, 505] width 88 height 25
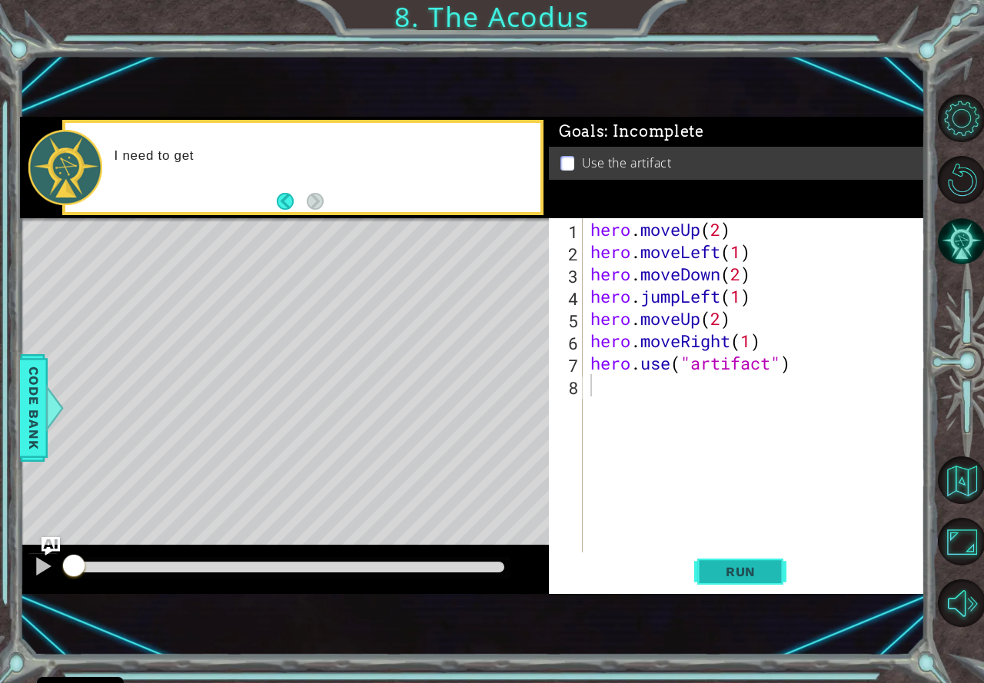
click at [750, 588] on button "Run" at bounding box center [740, 572] width 92 height 38
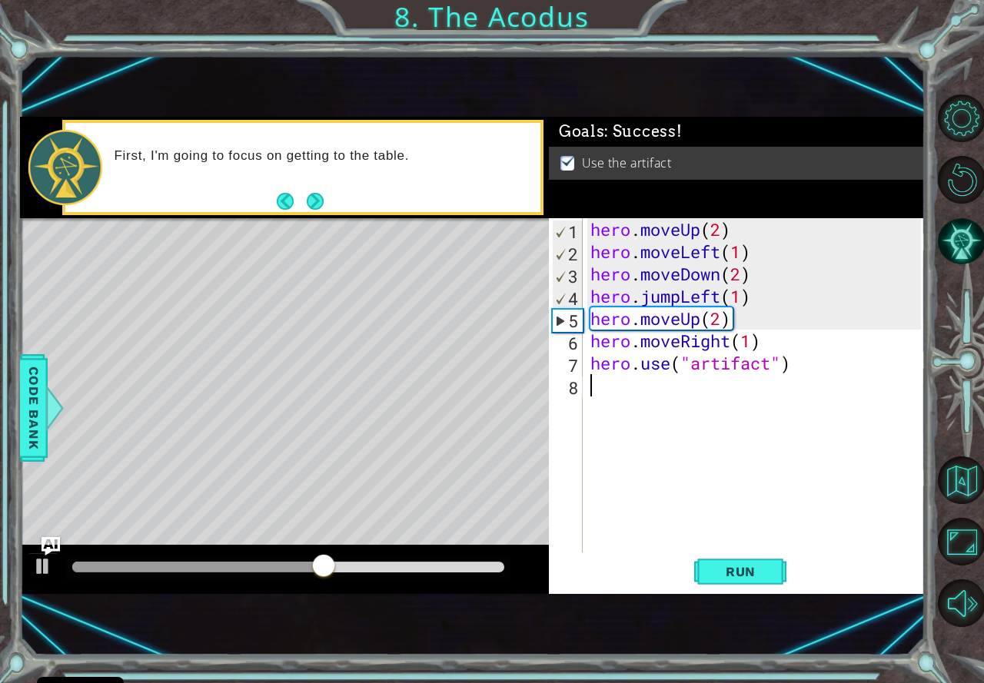
click at [494, 566] on div at bounding box center [288, 567] width 432 height 11
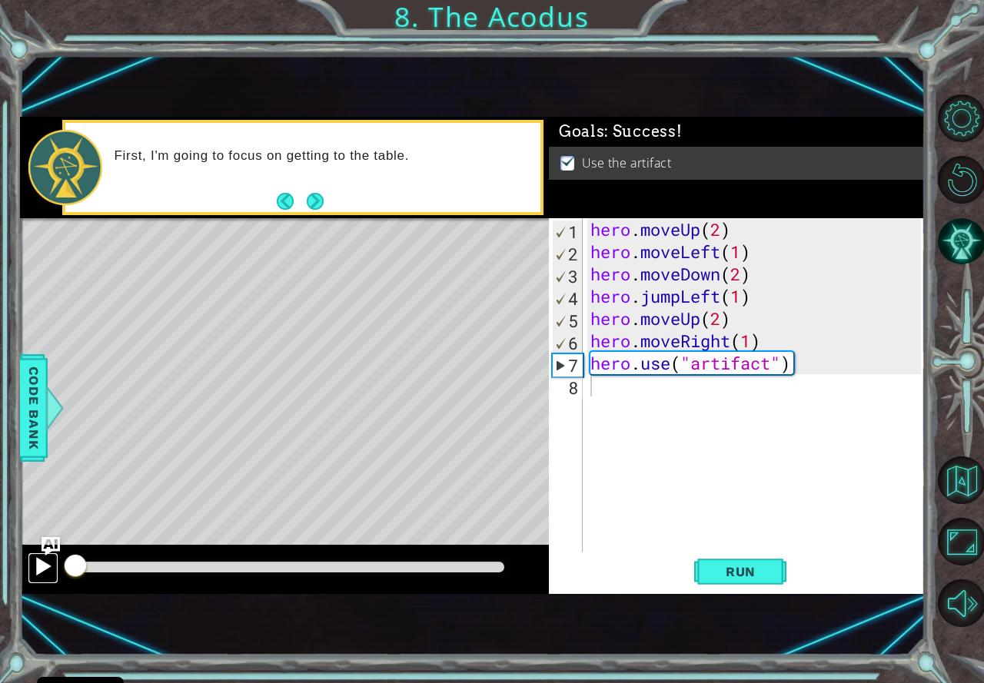
click at [40, 563] on div at bounding box center [43, 566] width 20 height 20
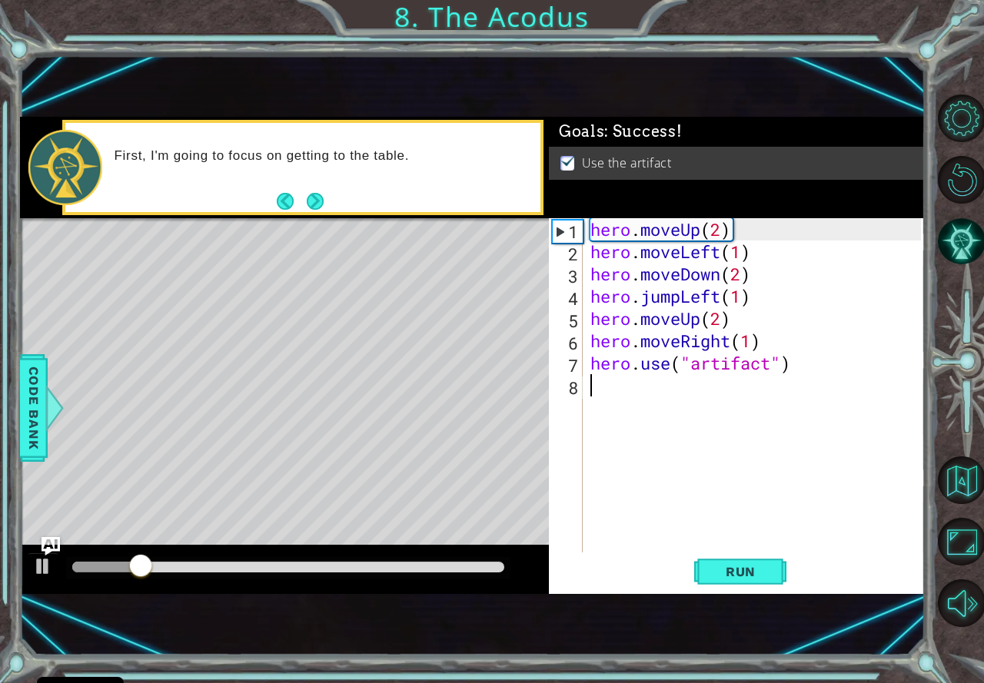
click at [486, 573] on div at bounding box center [288, 568] width 444 height 22
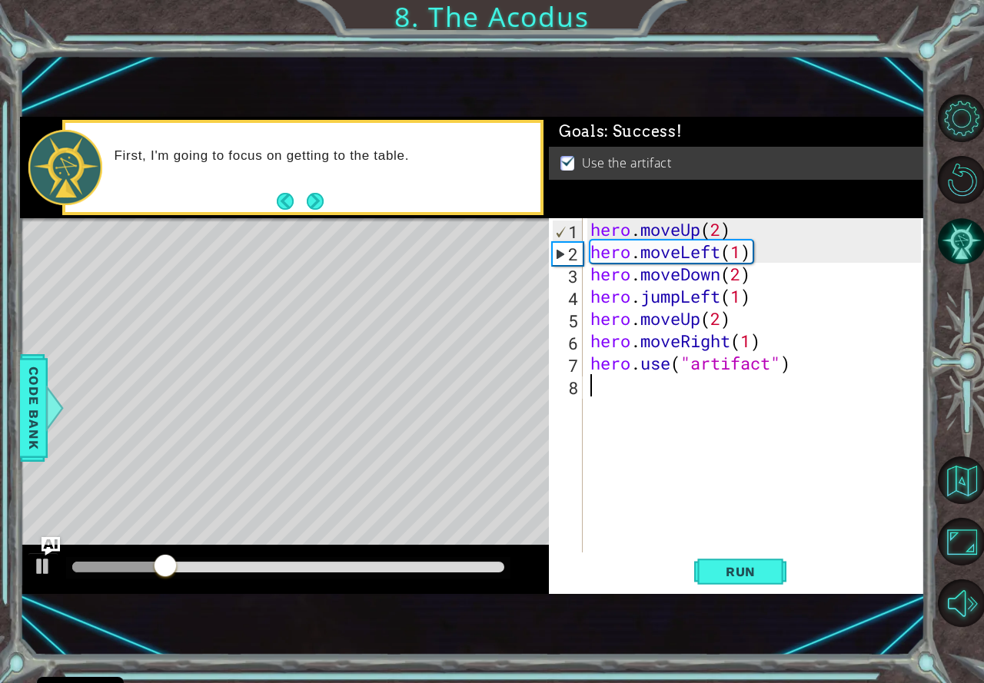
click at [469, 557] on div at bounding box center [288, 568] width 444 height 22
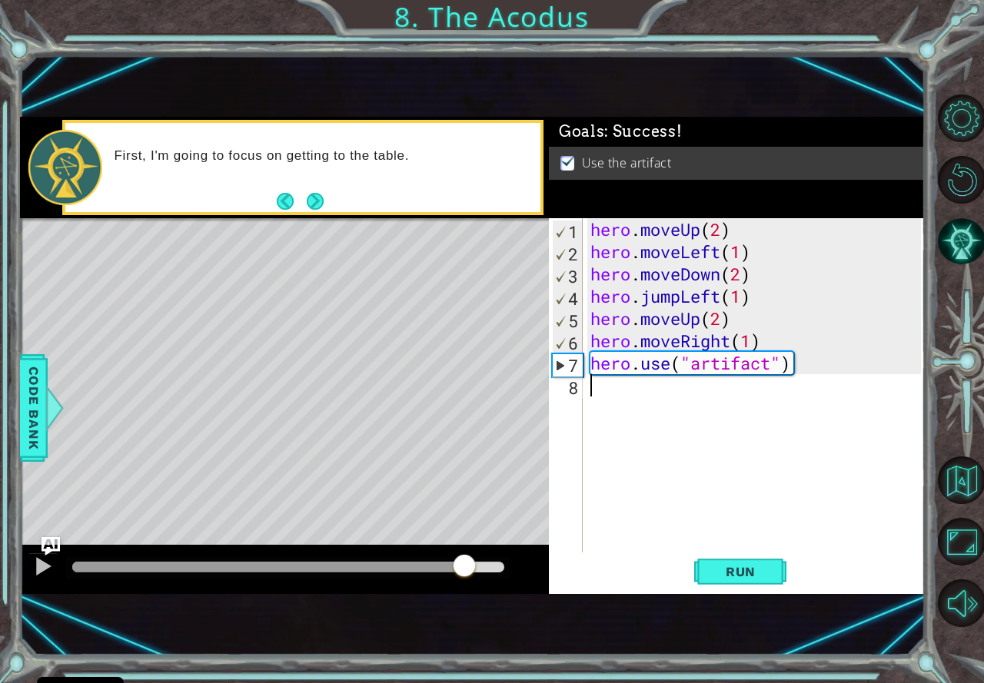
click at [465, 565] on div at bounding box center [288, 567] width 432 height 11
click at [33, 558] on div at bounding box center [43, 566] width 20 height 20
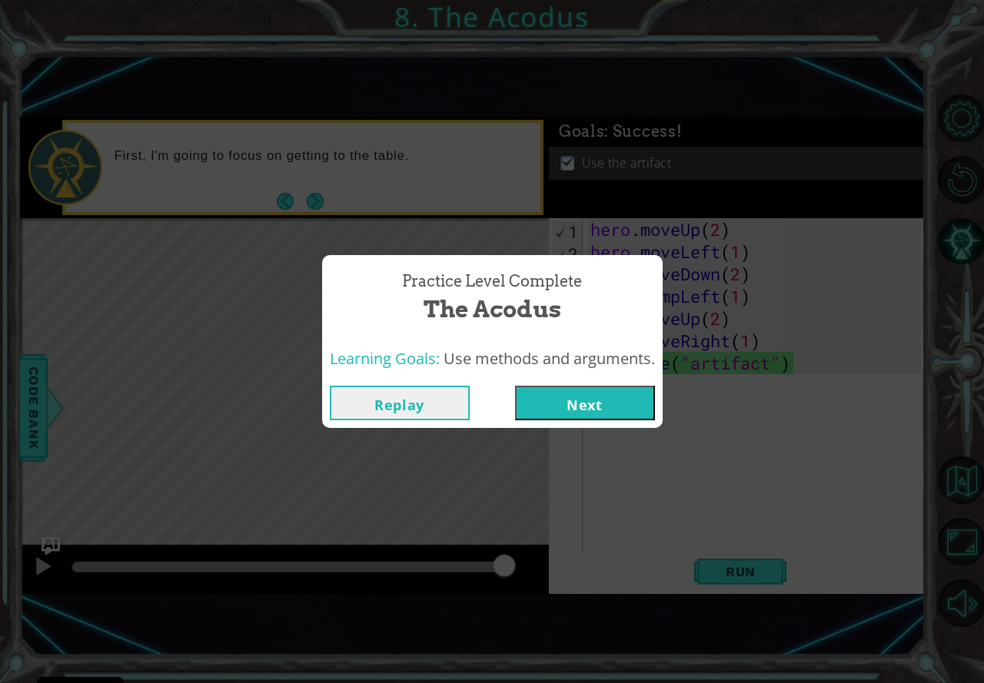
click at [532, 409] on button "Next" at bounding box center [585, 403] width 140 height 35
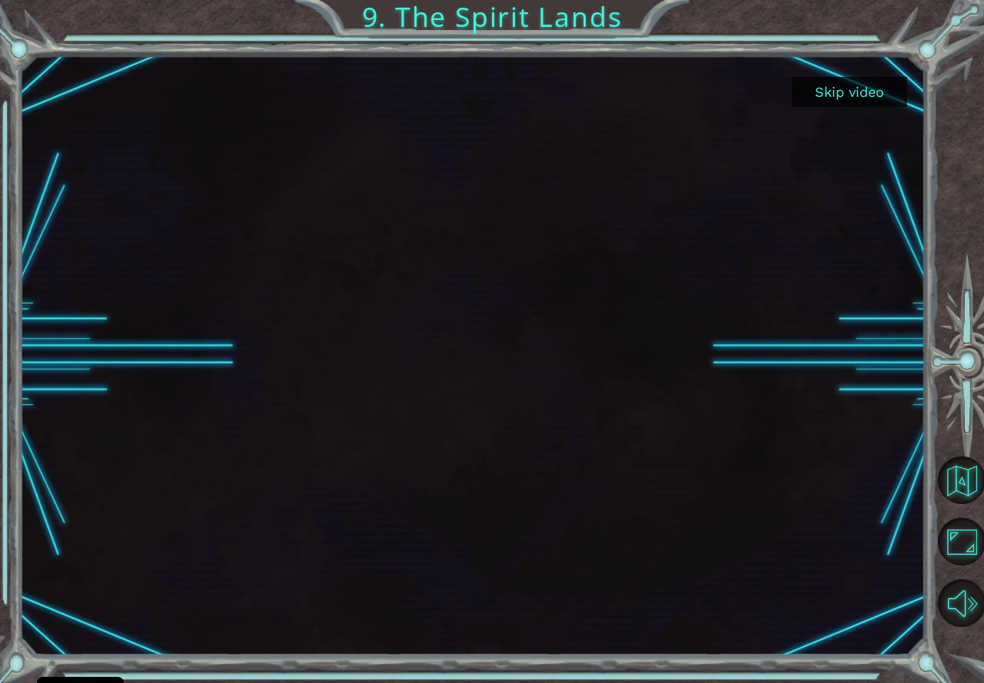
click at [841, 580] on div at bounding box center [472, 355] width 905 height 509
drag, startPoint x: 519, startPoint y: 549, endPoint x: 656, endPoint y: 465, distance: 161.1
click at [855, 80] on button "Skip video" at bounding box center [849, 92] width 115 height 30
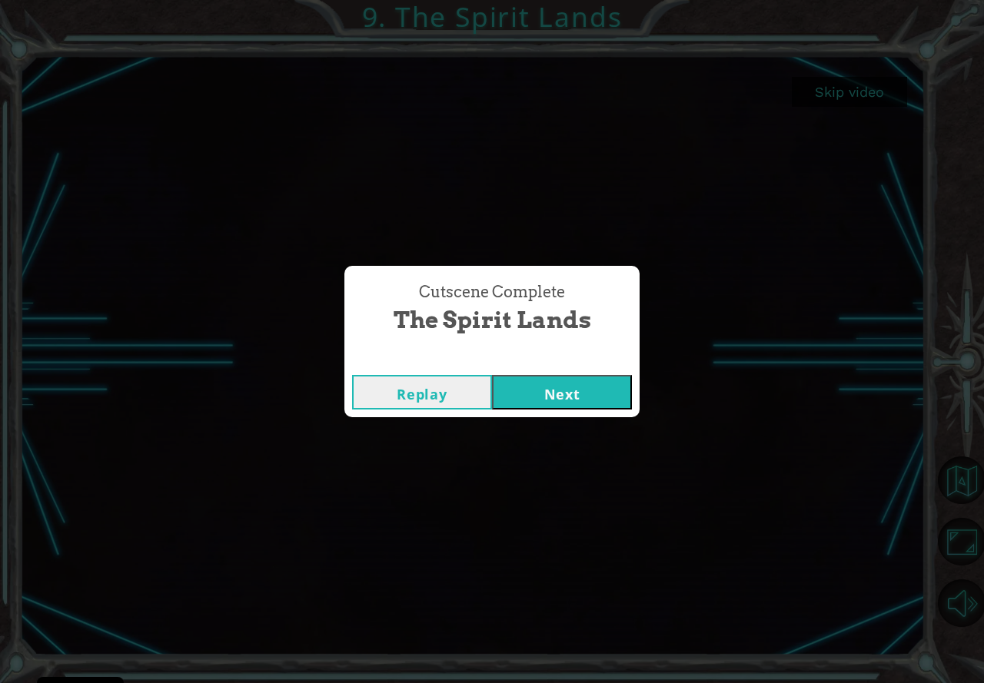
click at [538, 426] on div "Cutscene Complete The Spirit Lands Replay Next" at bounding box center [492, 341] width 984 height 683
drag, startPoint x: 538, startPoint y: 398, endPoint x: 527, endPoint y: 392, distance: 12.4
click at [533, 397] on button "Next" at bounding box center [562, 392] width 140 height 35
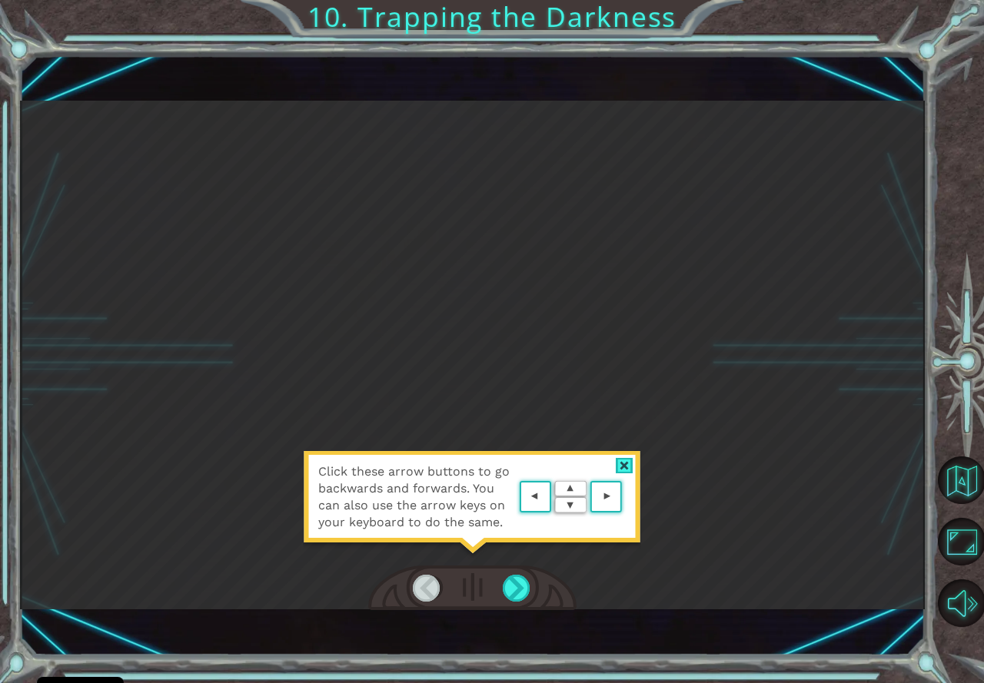
click at [560, 575] on div at bounding box center [472, 589] width 208 height 46
click at [522, 580] on div at bounding box center [517, 589] width 29 height 28
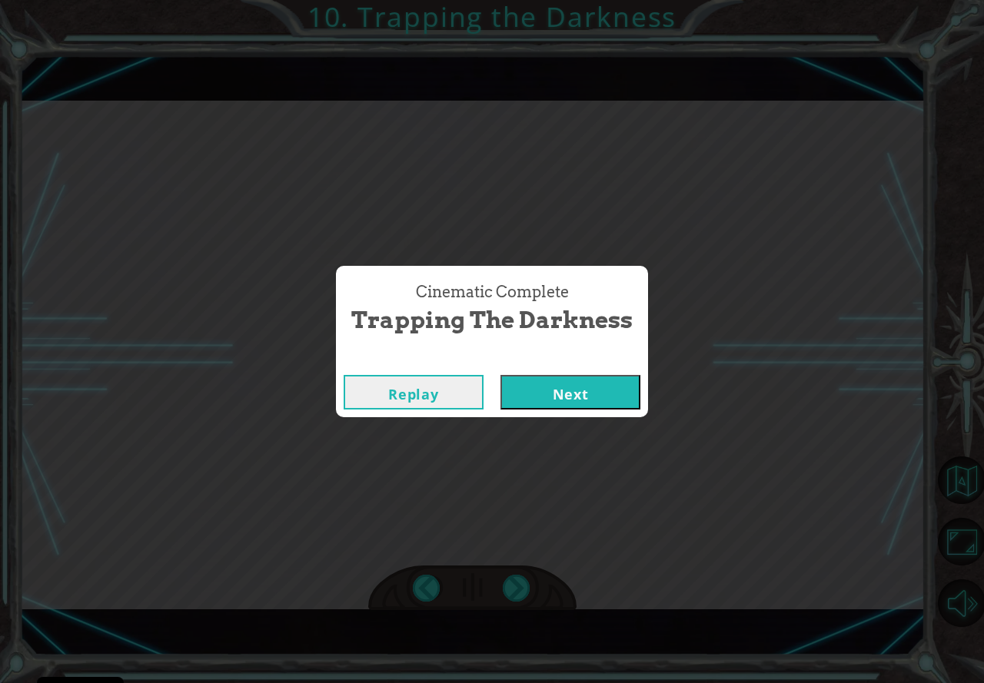
click at [500, 375] on button "Next" at bounding box center [570, 392] width 140 height 35
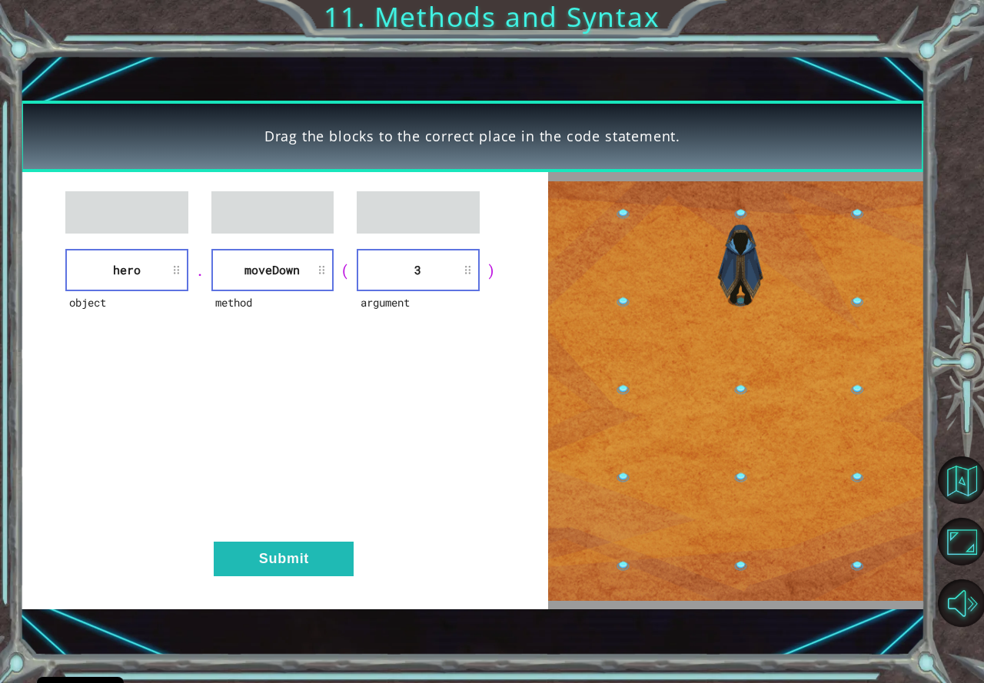
click at [271, 530] on div "object hero . method [GEOGRAPHIC_DATA] ( argument 3 ) Submit" at bounding box center [284, 390] width 529 height 437
click at [311, 527] on div "object hero . method [GEOGRAPHIC_DATA] ( argument 3 ) Submit" at bounding box center [284, 390] width 529 height 437
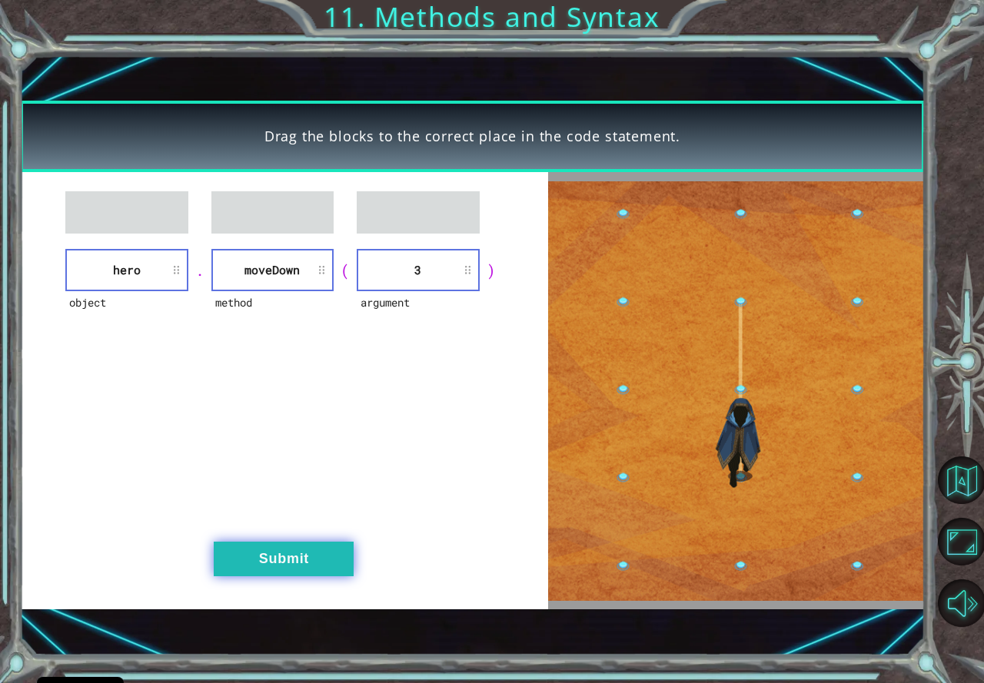
click at [288, 553] on button "Submit" at bounding box center [284, 559] width 140 height 35
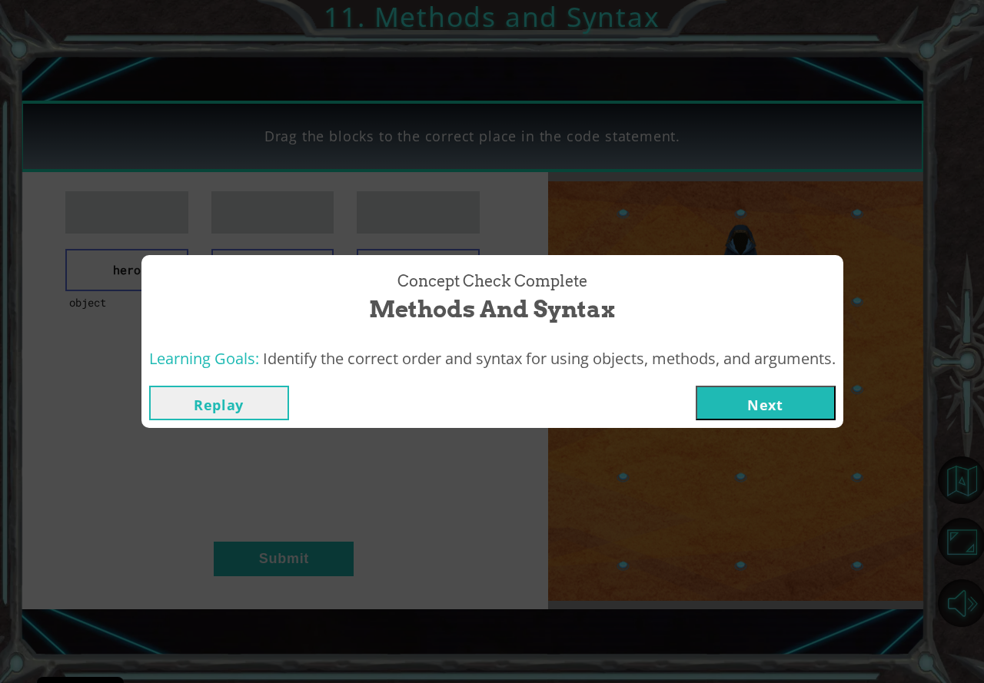
click at [808, 425] on div "Replay Next" at bounding box center [492, 403] width 702 height 50
click at [806, 413] on button "Next" at bounding box center [766, 403] width 140 height 35
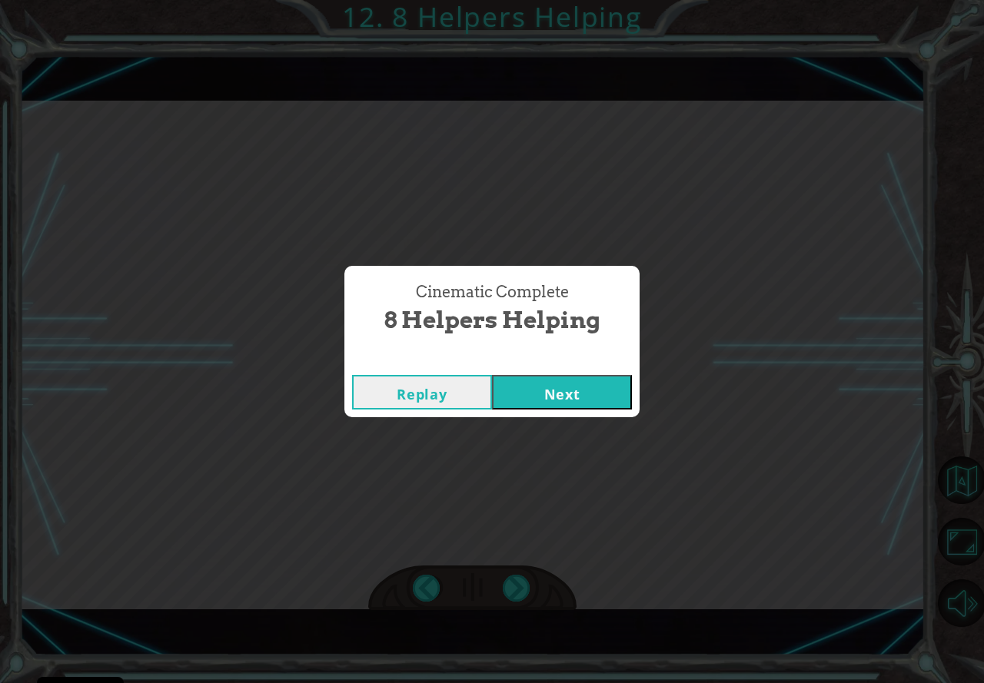
click at [581, 387] on button "Next" at bounding box center [562, 392] width 140 height 35
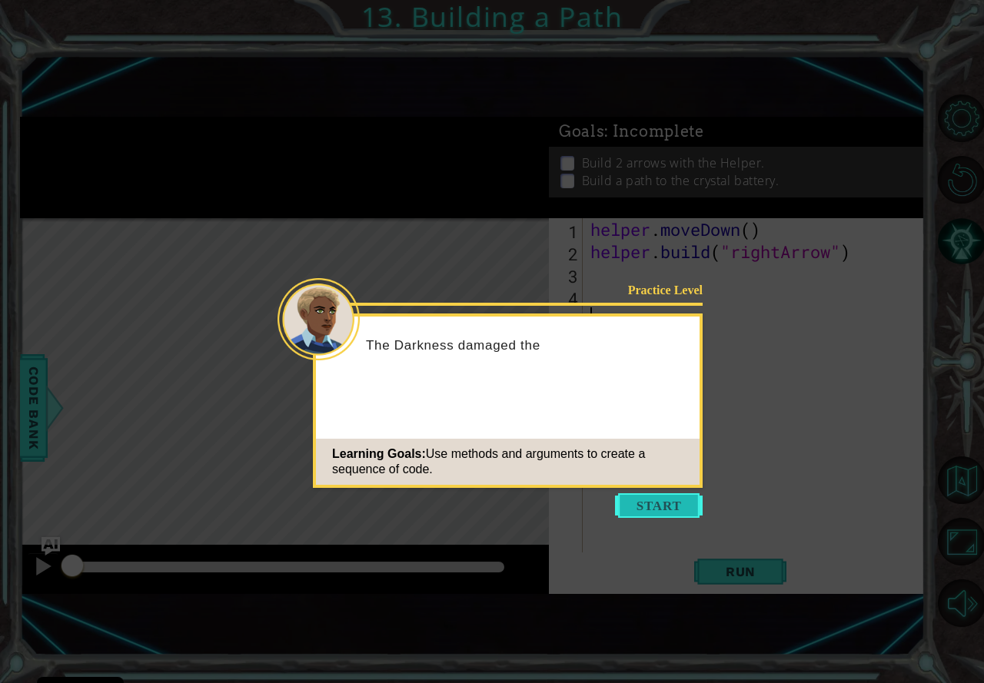
click at [673, 505] on button "Start" at bounding box center [659, 505] width 88 height 25
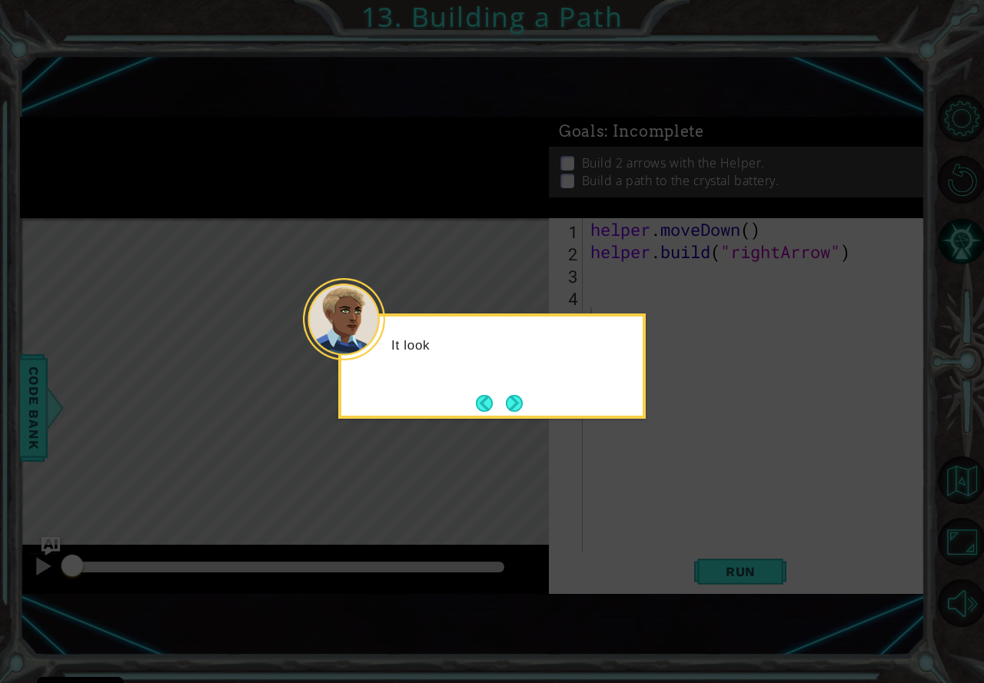
click at [680, 509] on icon at bounding box center [492, 341] width 984 height 683
click at [515, 395] on button "Next" at bounding box center [514, 403] width 17 height 17
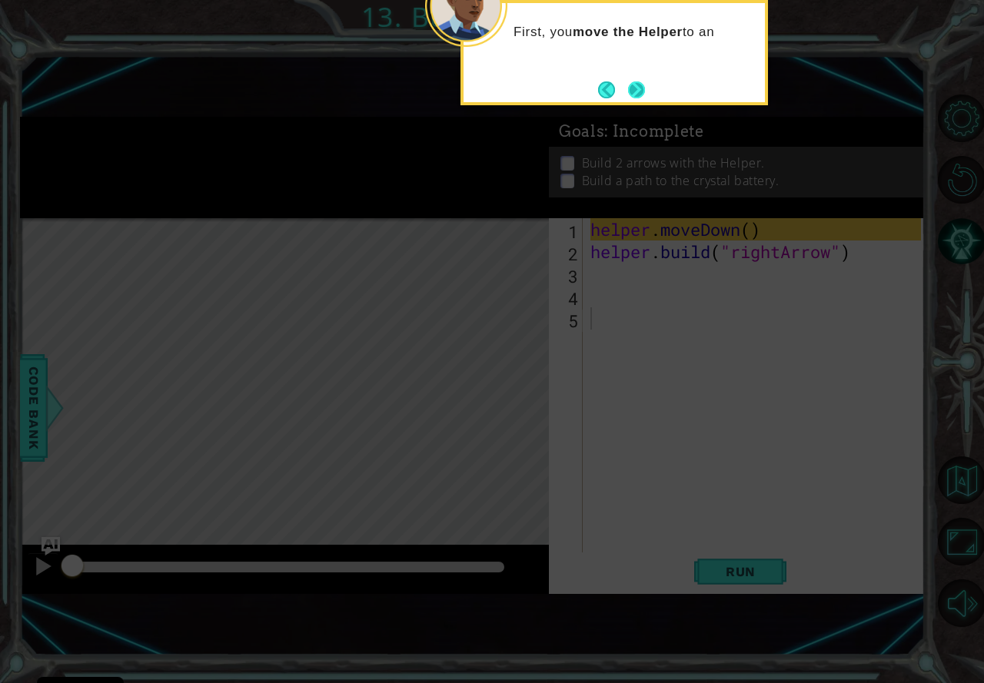
click at [628, 91] on button "Next" at bounding box center [636, 89] width 17 height 17
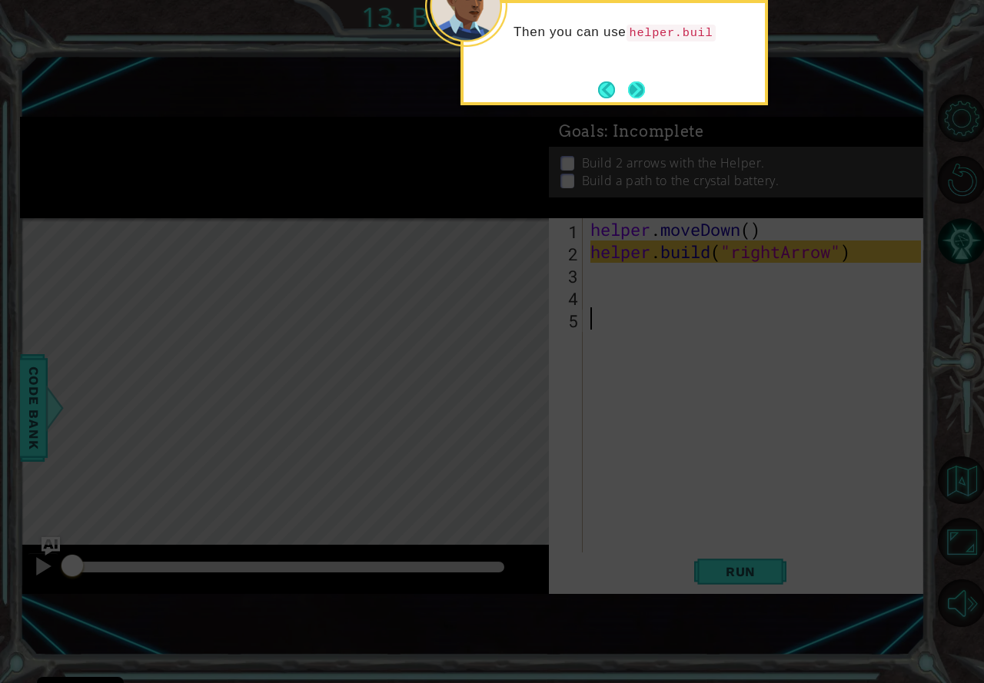
click at [632, 94] on button "Next" at bounding box center [636, 89] width 17 height 17
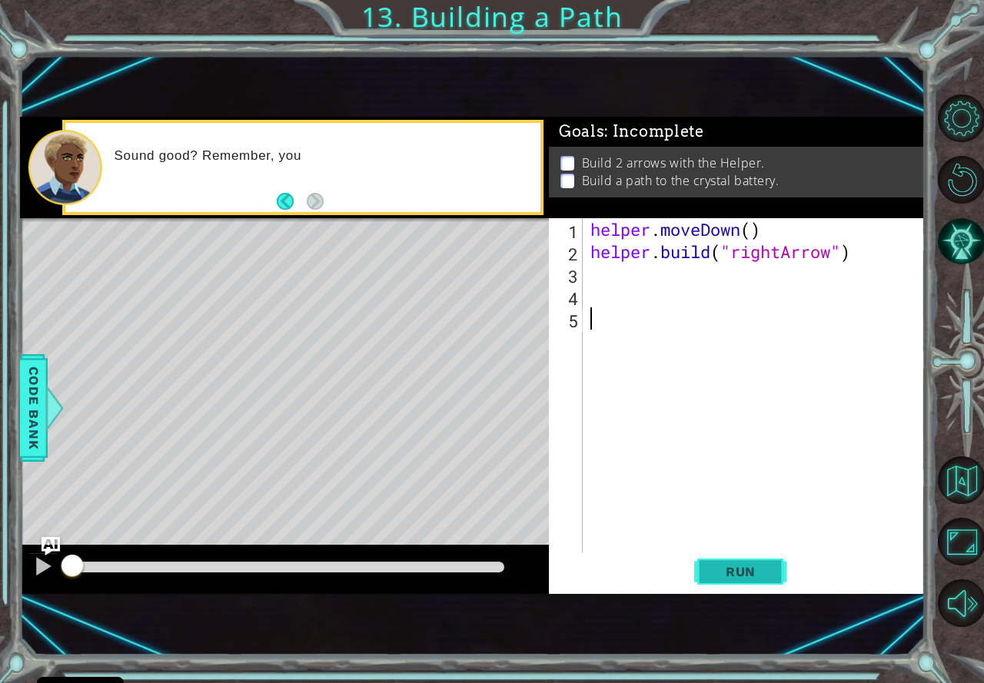
click at [752, 586] on button "Run" at bounding box center [740, 572] width 92 height 38
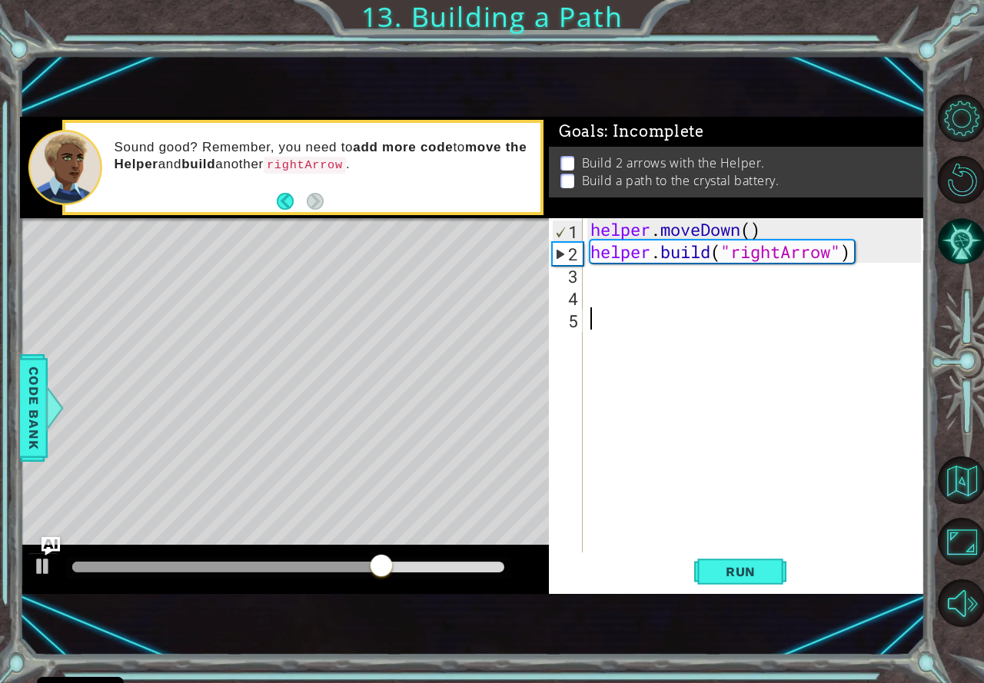
drag, startPoint x: 587, startPoint y: 357, endPoint x: 583, endPoint y: 350, distance: 9.0
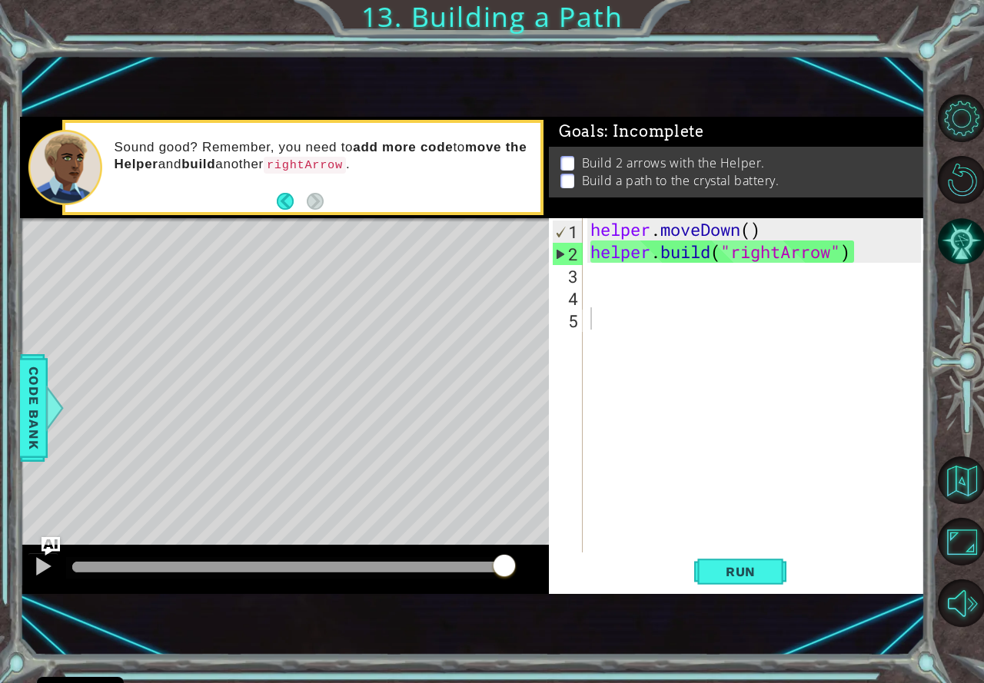
click at [682, 280] on div "helper . moveDown ( ) helper . build ( "rightArrow" )" at bounding box center [757, 407] width 341 height 379
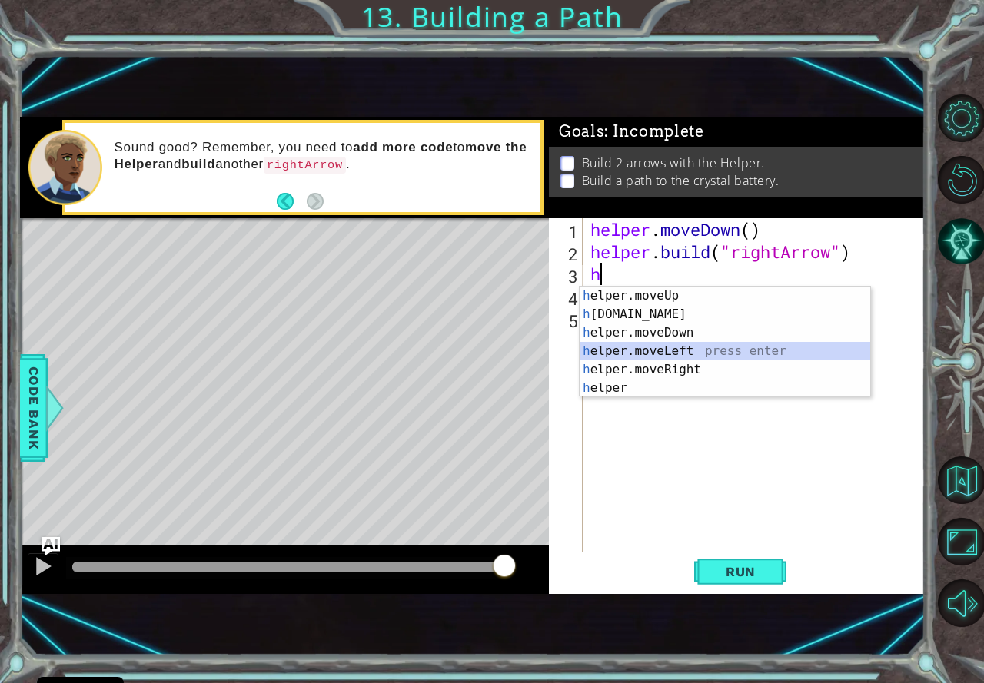
click at [649, 360] on div "h elper.moveUp press enter h [DOMAIN_NAME] press enter h elper.moveDown press e…" at bounding box center [725, 361] width 291 height 148
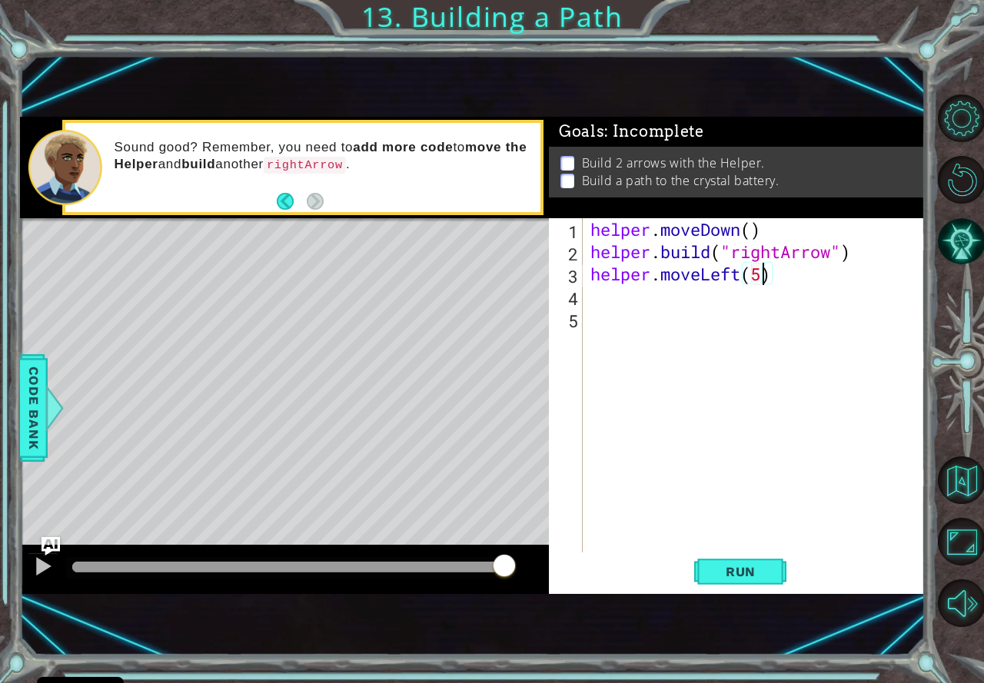
scroll to position [0, 7]
click at [785, 566] on button "Run" at bounding box center [740, 572] width 92 height 38
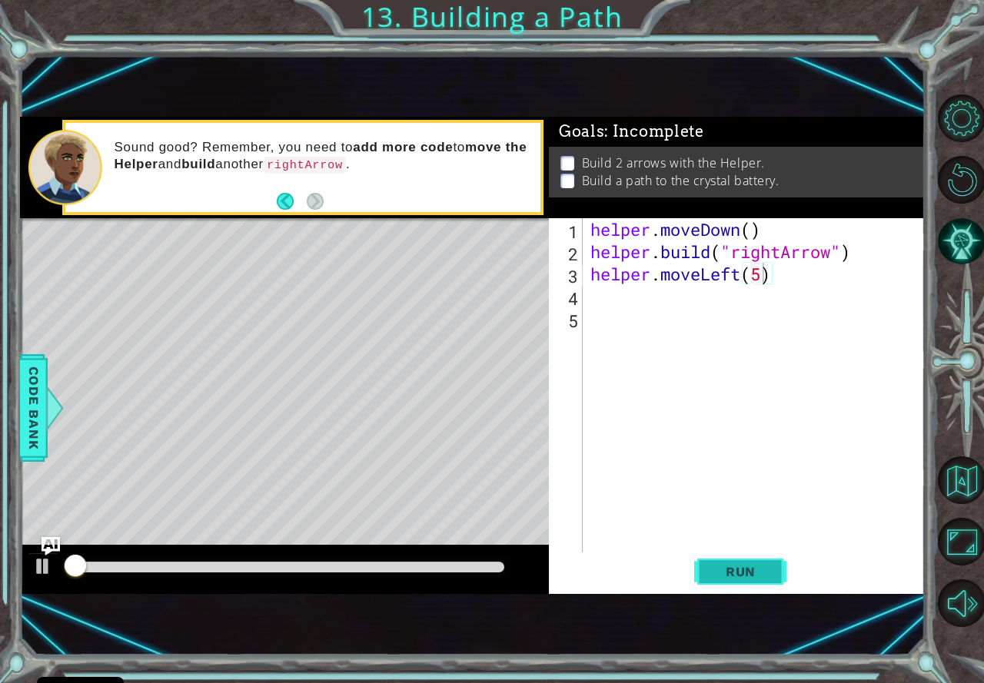
click at [756, 562] on button "Run" at bounding box center [740, 572] width 92 height 38
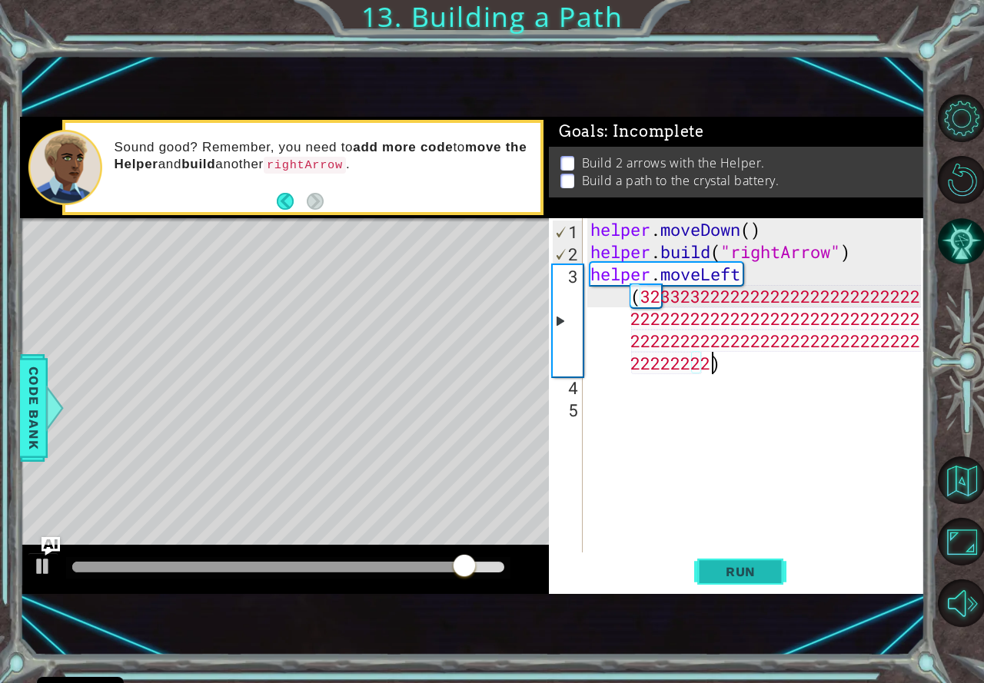
type textarea "helper.moveLeft(323323222222222222222222222222222222222222222222222222222222222…"
drag, startPoint x: 875, startPoint y: 510, endPoint x: 873, endPoint y: 517, distance: 7.8
click at [875, 513] on div "helper . moveDown ( ) helper . build ( "rightArrow" ) helper . moveLeft ( 32332…" at bounding box center [757, 407] width 341 height 379
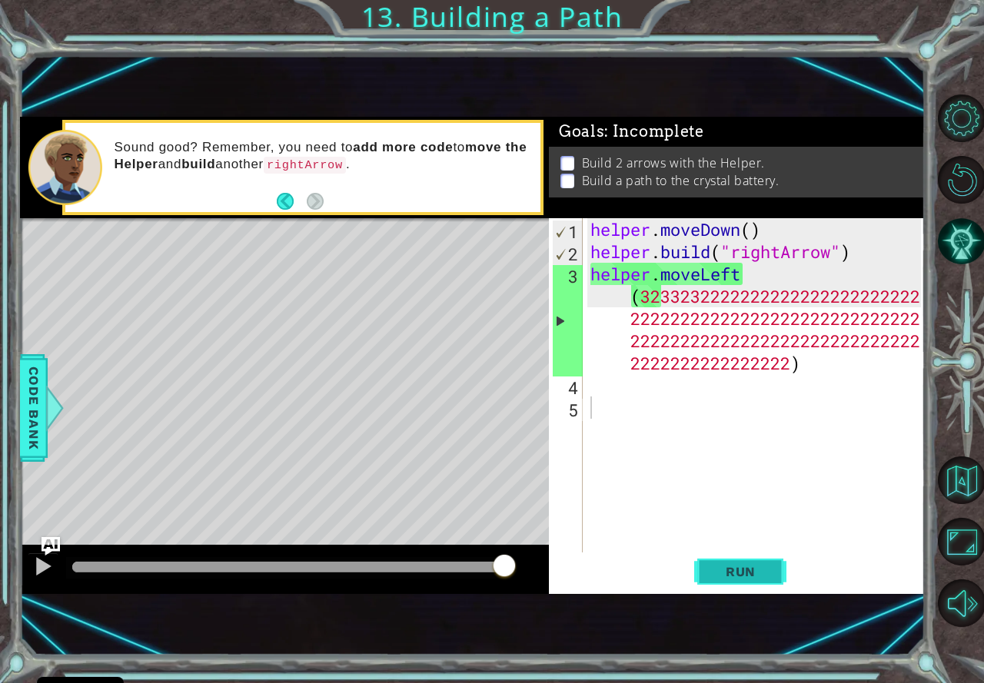
click at [752, 574] on span "Run" at bounding box center [740, 571] width 61 height 15
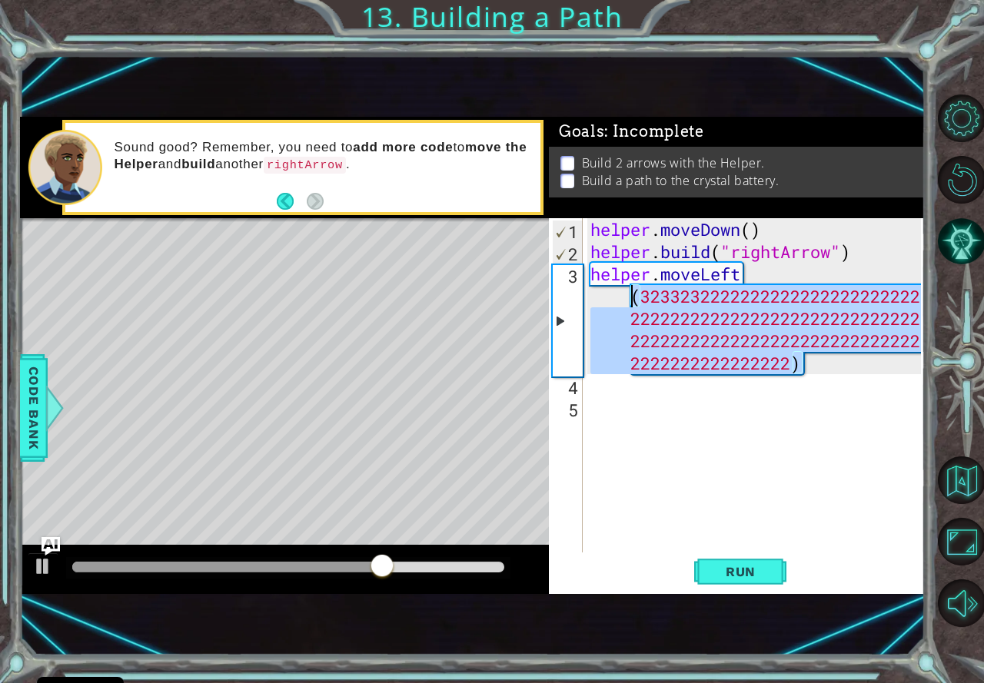
drag, startPoint x: 820, startPoint y: 358, endPoint x: 605, endPoint y: 301, distance: 222.6
click at [605, 301] on div "helper . moveDown ( ) helper . build ( "rightArrow" ) helper . moveLeft ( 32332…" at bounding box center [757, 407] width 341 height 379
type textarea "helper.moveLeft"
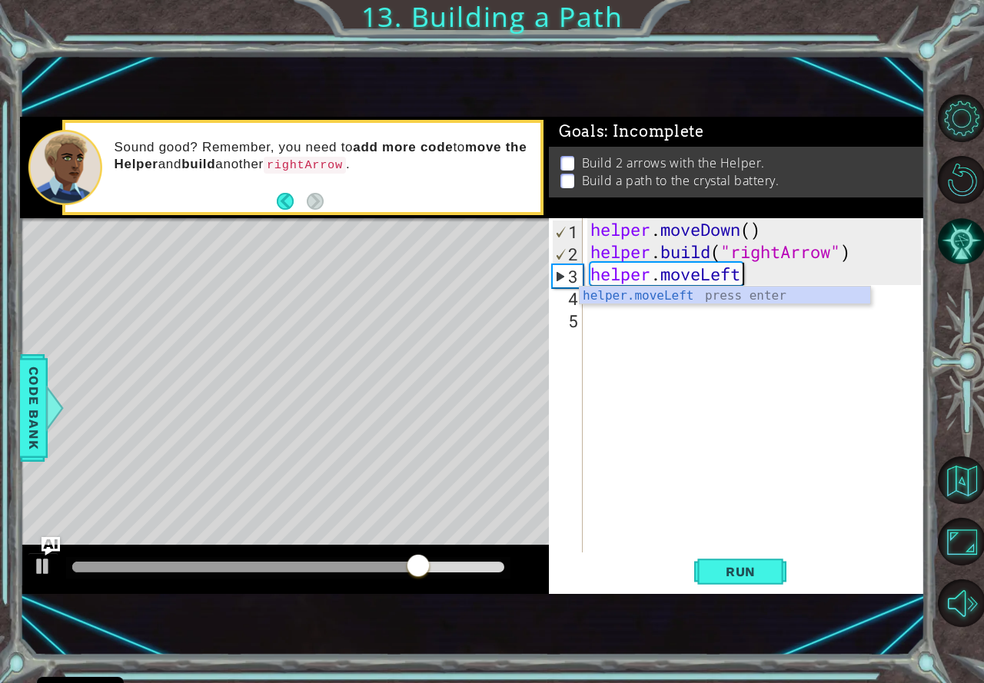
click at [739, 359] on div "helper . moveDown ( ) helper . build ( "rightArrow" ) helper . moveLeft" at bounding box center [757, 407] width 341 height 379
